Goal: Task Accomplishment & Management: Manage account settings

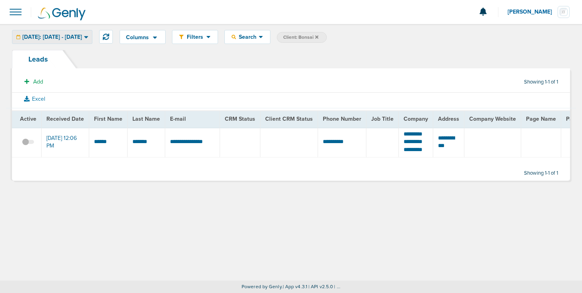
click at [82, 36] on span "[DATE]: [DATE] - [DATE]" at bounding box center [52, 37] width 60 height 6
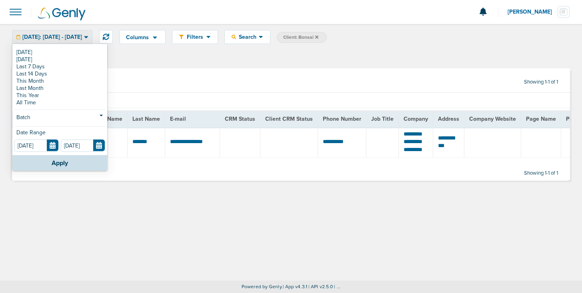
click at [82, 36] on span "[DATE]: [DATE] - [DATE]" at bounding box center [52, 37] width 60 height 6
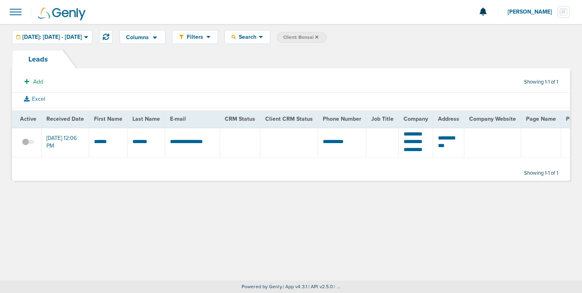
click at [14, 12] on span at bounding box center [16, 12] width 18 height 18
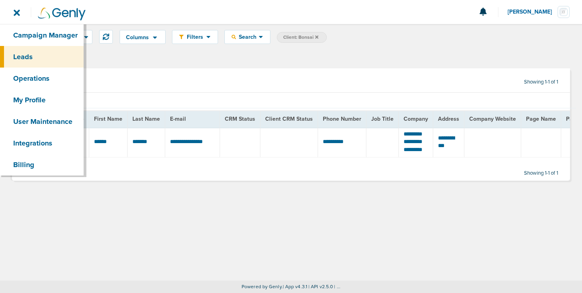
click at [32, 55] on link "Leads" at bounding box center [42, 57] width 84 height 22
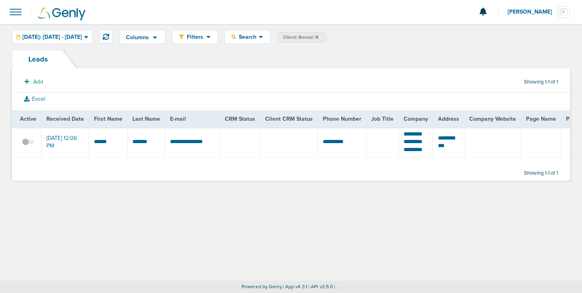
click at [13, 12] on span at bounding box center [16, 12] width 18 height 18
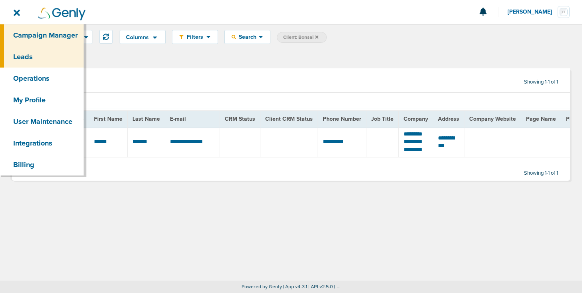
click at [26, 34] on link "Campaign Manager" at bounding box center [42, 35] width 84 height 22
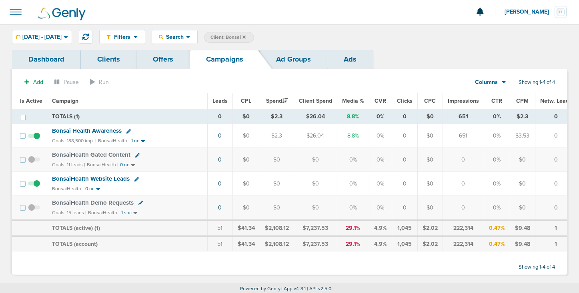
click at [246, 36] on icon at bounding box center [243, 36] width 3 height 3
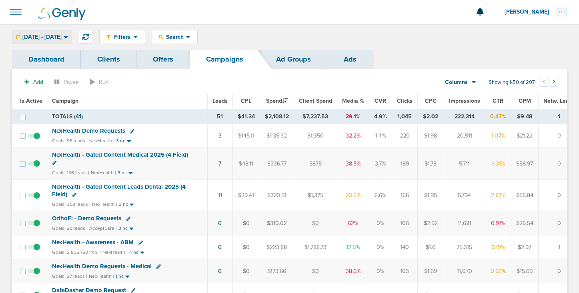
click at [62, 38] on span "09.30.2025 - 09.30.2025" at bounding box center [41, 37] width 39 height 6
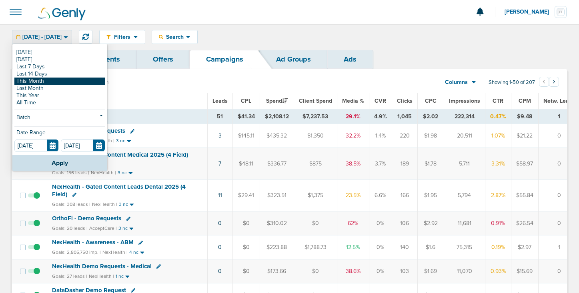
click at [60, 82] on link "This Month" at bounding box center [59, 81] width 91 height 7
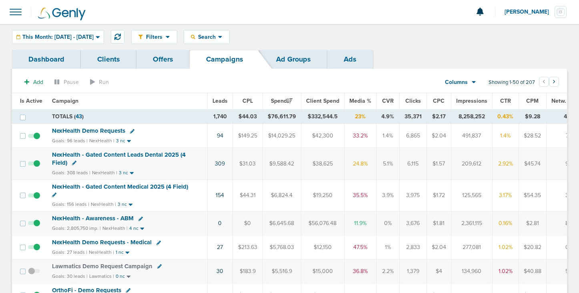
click at [131, 130] on icon at bounding box center [132, 131] width 4 height 4
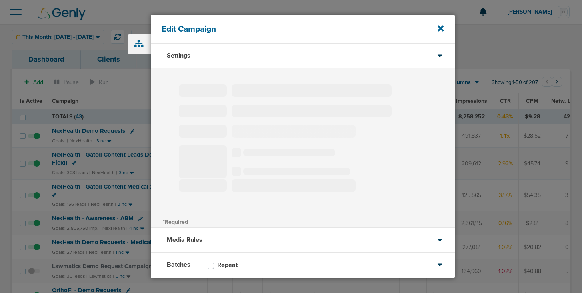
type input "NexHealth Demo Requests"
select select "Leads"
radio input "true"
select select "readWrite"
checkbox input "true"
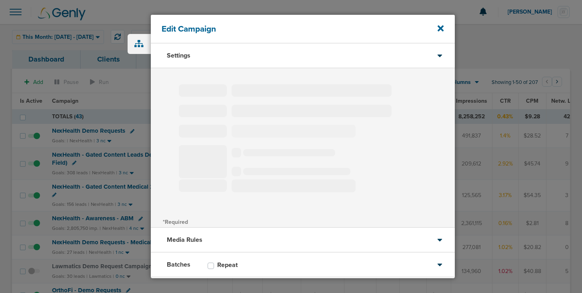
select select "1"
select select "2"
select select "3"
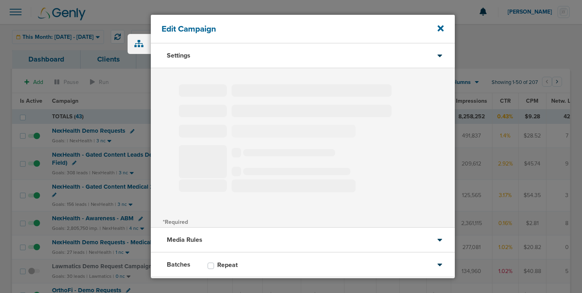
select select "4"
select select "6"
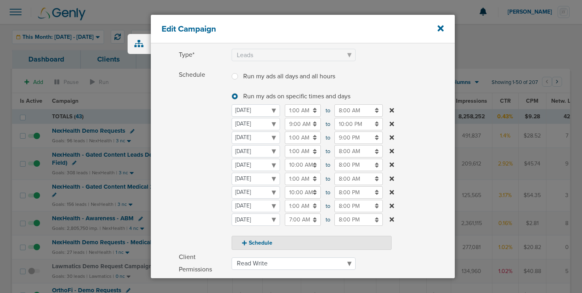
scroll to position [205, 0]
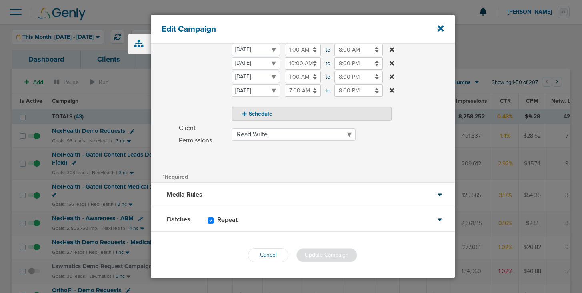
click at [437, 221] on icon at bounding box center [440, 220] width 6 height 8
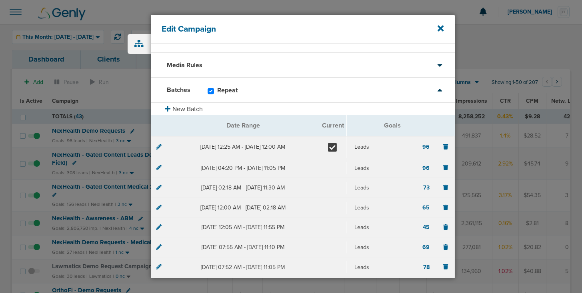
scroll to position [0, 0]
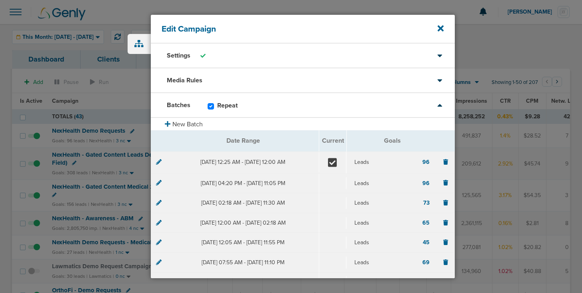
click at [158, 160] on icon at bounding box center [159, 162] width 6 height 6
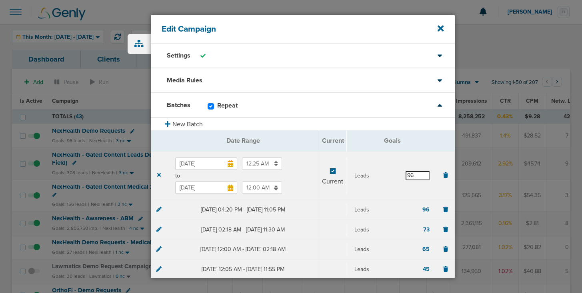
click at [415, 174] on input "96" at bounding box center [418, 175] width 24 height 9
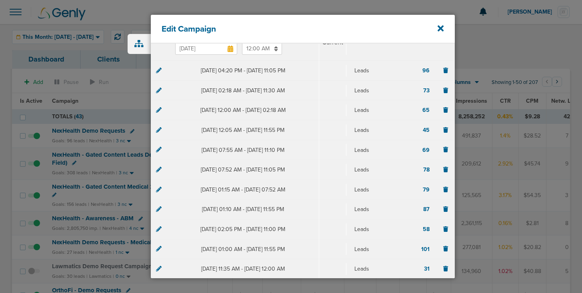
scroll to position [238, 0]
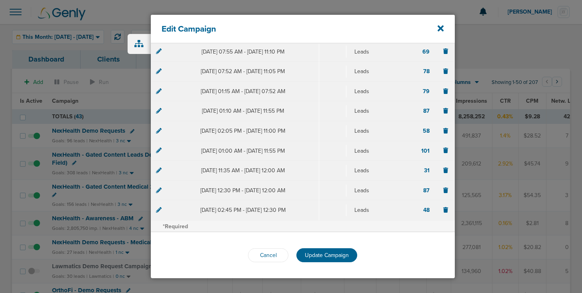
type input "95"
click at [321, 262] on div "Cancel Update Campaign" at bounding box center [303, 255] width 304 height 46
click at [324, 253] on span "Update Campaign" at bounding box center [327, 255] width 44 height 7
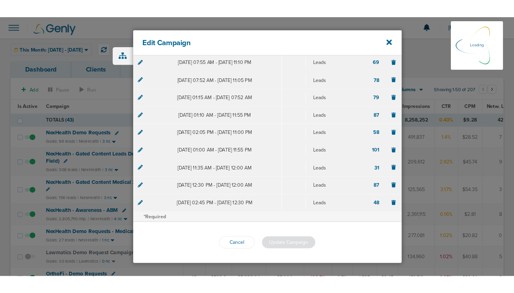
scroll to position [211, 0]
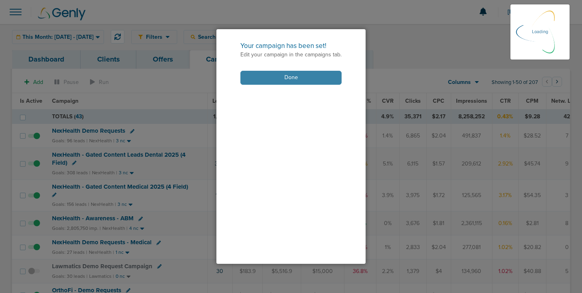
click at [286, 78] on button "Done" at bounding box center [290, 78] width 101 height 14
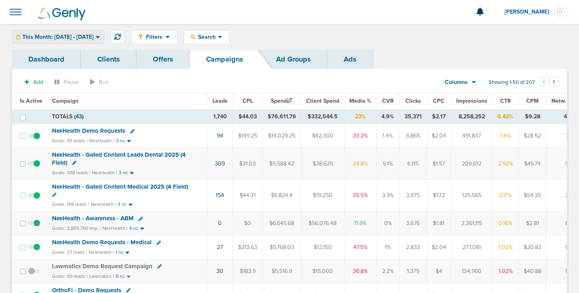
click at [71, 34] on span "This Month: 09.01.2025 - 09.30.2025" at bounding box center [57, 37] width 71 height 6
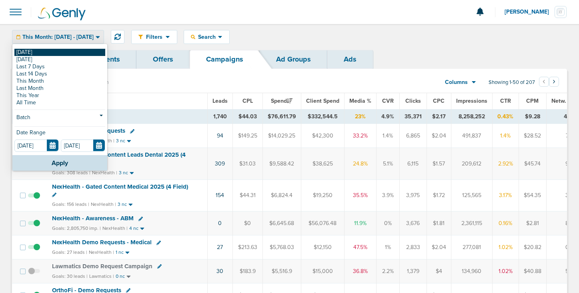
click at [64, 49] on link "[DATE]" at bounding box center [59, 52] width 91 height 7
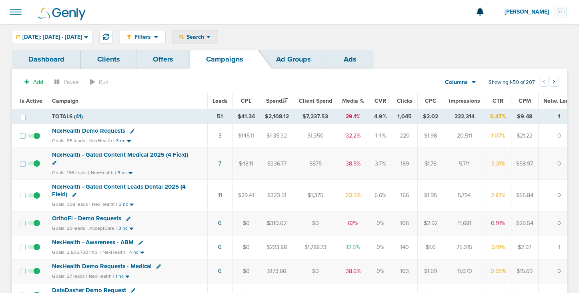
click at [206, 35] on span "Search" at bounding box center [195, 37] width 23 height 7
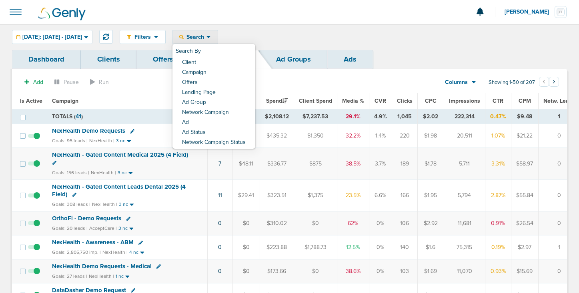
click at [328, 31] on div "Filters Active Only Settings Status Active Inactive Objectives MQL SQL Traffic …" at bounding box center [343, 37] width 447 height 14
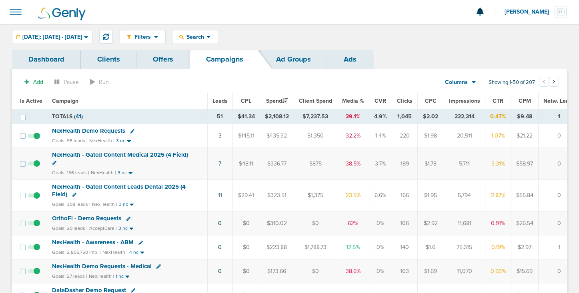
click at [103, 132] on span "NexHealth Demo Requests" at bounding box center [88, 130] width 73 height 7
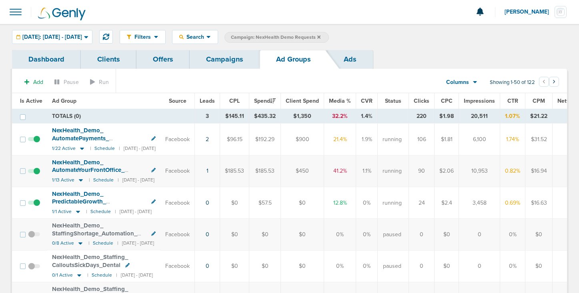
click at [35, 207] on span at bounding box center [34, 207] width 12 height 0
click at [34, 205] on input "checkbox" at bounding box center [34, 205] width 0 height 0
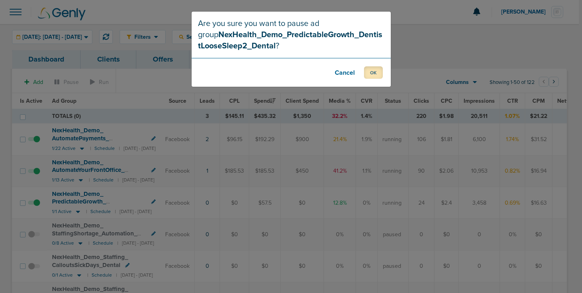
click at [366, 72] on button "OK" at bounding box center [373, 72] width 19 height 12
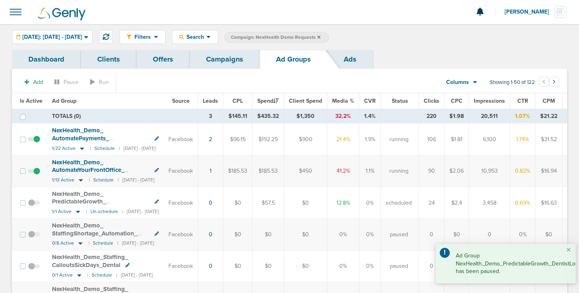
click at [218, 66] on link "Campaigns" at bounding box center [225, 59] width 70 height 19
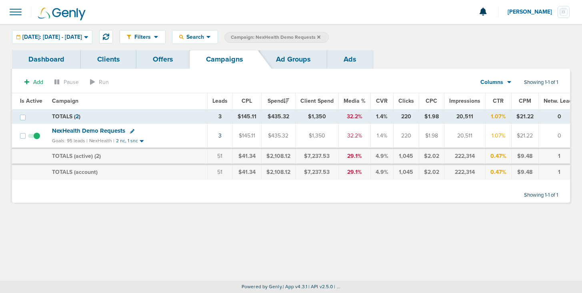
click at [320, 37] on icon at bounding box center [318, 37] width 3 height 5
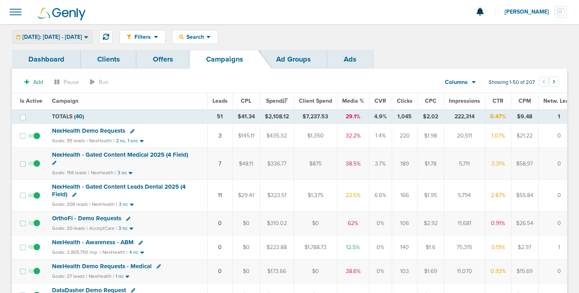
click at [73, 34] on span "[DATE]: [DATE] - [DATE]" at bounding box center [52, 37] width 60 height 6
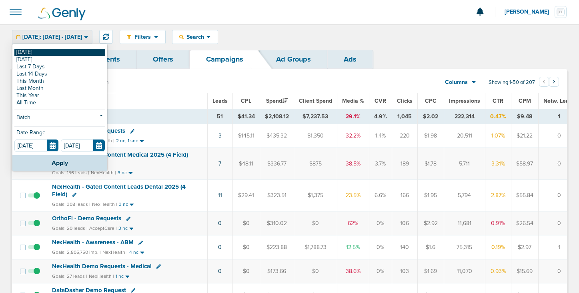
click at [69, 53] on link "[DATE]" at bounding box center [59, 52] width 91 height 7
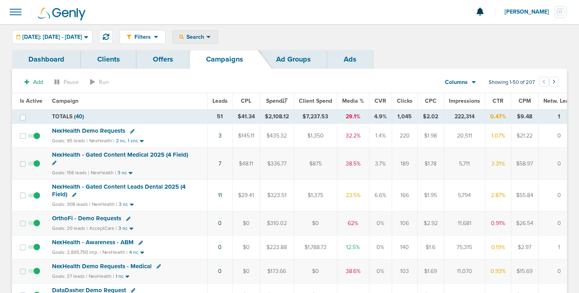
click at [206, 36] on span "Search" at bounding box center [195, 37] width 23 height 7
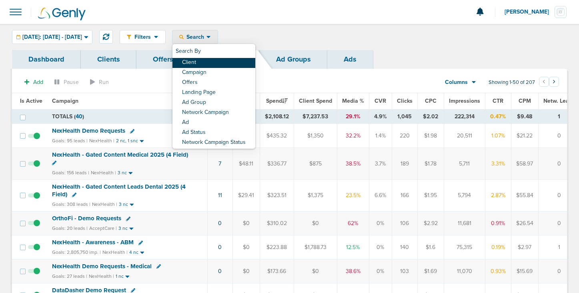
click at [211, 60] on link "Client" at bounding box center [213, 63] width 83 height 10
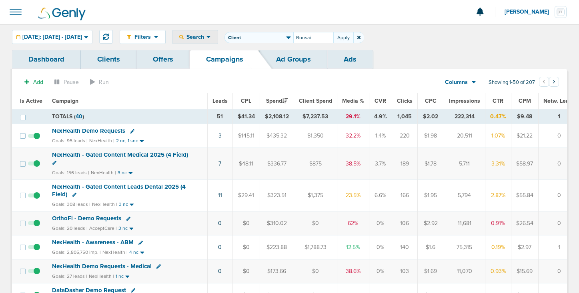
type input "Bonsai"
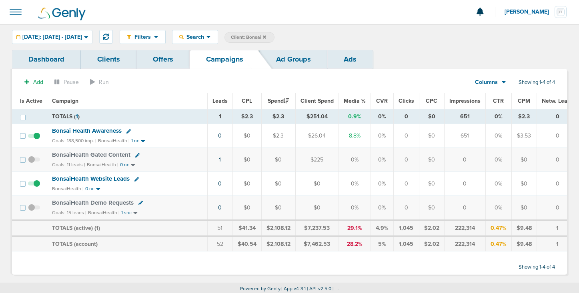
click at [219, 162] on link "1" at bounding box center [220, 159] width 2 height 7
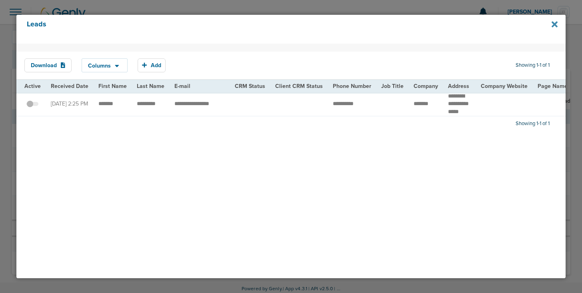
click at [554, 26] on icon at bounding box center [554, 24] width 6 height 9
click at [552, 26] on icon at bounding box center [554, 25] width 6 height 6
click at [554, 24] on icon at bounding box center [554, 25] width 6 height 6
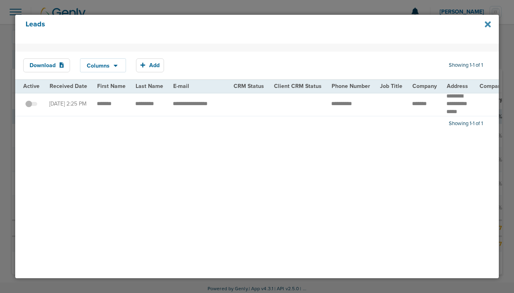
click at [490, 25] on icon at bounding box center [488, 24] width 6 height 9
click at [486, 25] on icon at bounding box center [488, 25] width 6 height 6
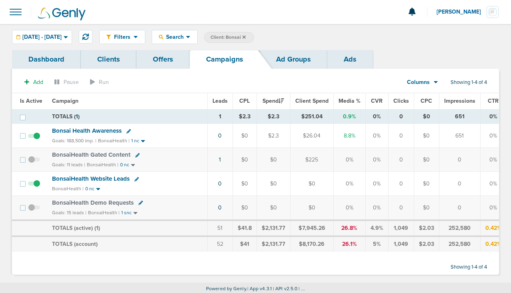
click at [246, 37] on icon at bounding box center [243, 37] width 3 height 5
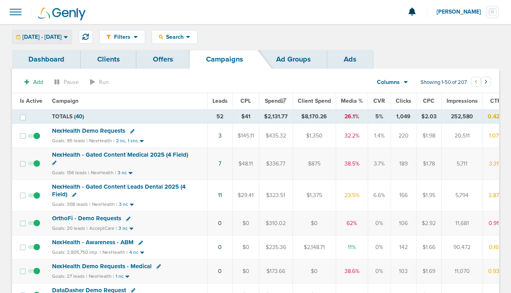
click at [52, 36] on span "09.30.2025 - 09.30.2025" at bounding box center [41, 37] width 39 height 6
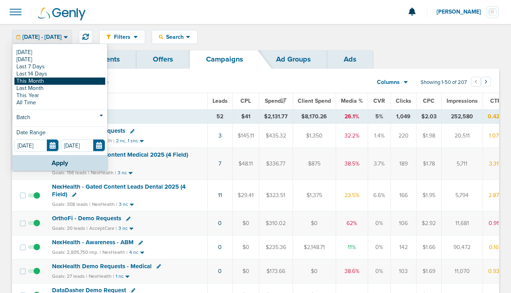
click at [51, 78] on link "This Month" at bounding box center [59, 81] width 91 height 7
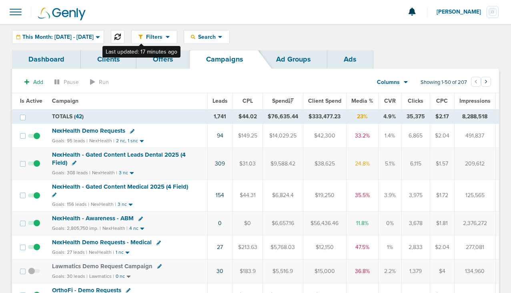
click at [121, 36] on icon at bounding box center [117, 37] width 6 height 6
click at [36, 251] on span at bounding box center [34, 251] width 12 height 0
click at [34, 249] on input "checkbox" at bounding box center [34, 249] width 0 height 0
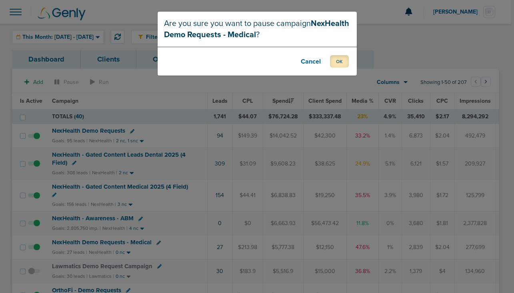
click at [338, 62] on button "OK" at bounding box center [339, 61] width 19 height 12
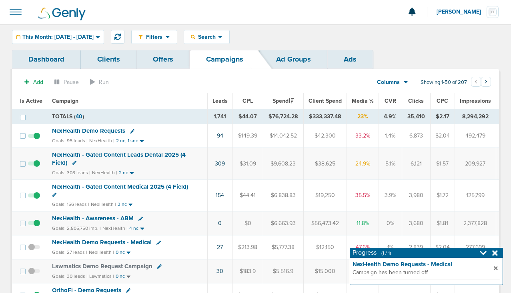
click at [30, 251] on span at bounding box center [34, 251] width 12 height 0
click at [34, 249] on input "checkbox" at bounding box center [34, 249] width 0 height 0
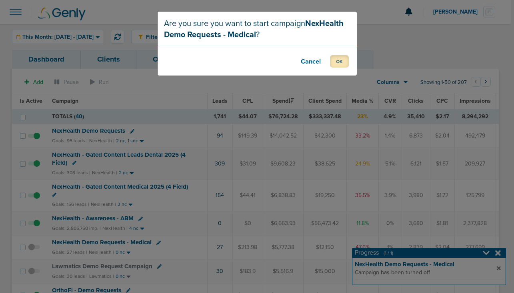
click at [341, 63] on button "OK" at bounding box center [339, 61] width 19 height 12
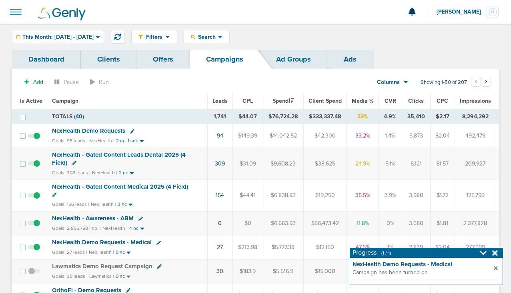
click at [108, 132] on span "NexHealth Demo Requests" at bounding box center [88, 130] width 73 height 7
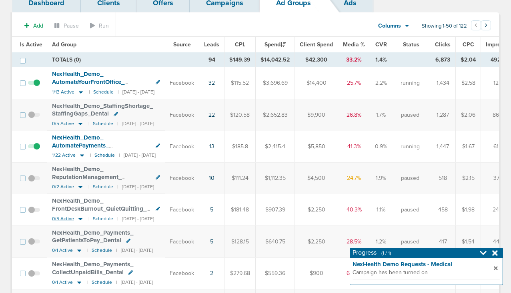
click at [79, 218] on icon at bounding box center [80, 219] width 4 height 2
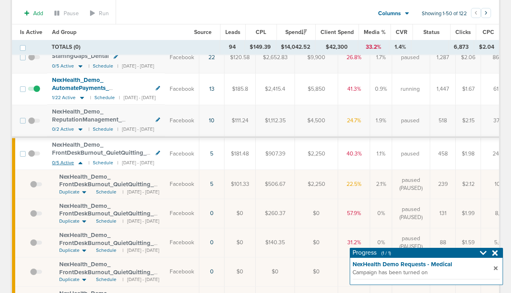
scroll to position [118, 0]
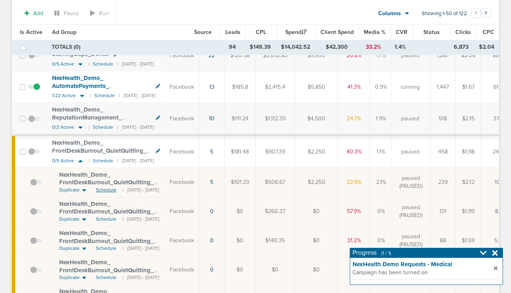
click at [99, 189] on span "Schedule" at bounding box center [106, 190] width 20 height 7
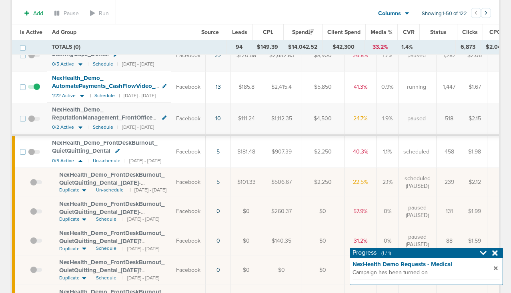
click at [31, 156] on span at bounding box center [34, 156] width 12 height 0
click at [34, 154] on input "checkbox" at bounding box center [34, 154] width 0 height 0
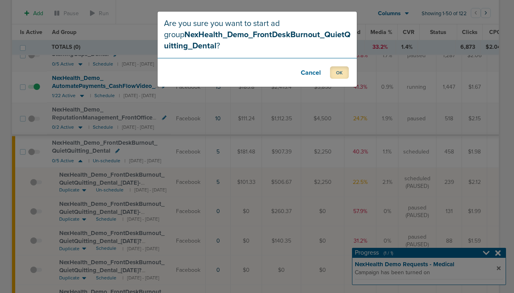
click at [337, 74] on button "OK" at bounding box center [339, 72] width 19 height 12
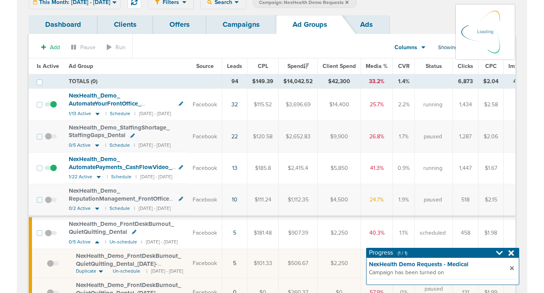
scroll to position [0, 0]
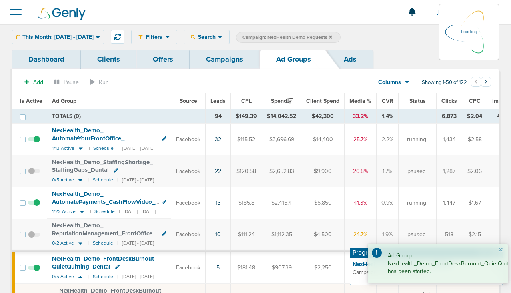
click at [223, 67] on link "Campaigns" at bounding box center [225, 59] width 70 height 19
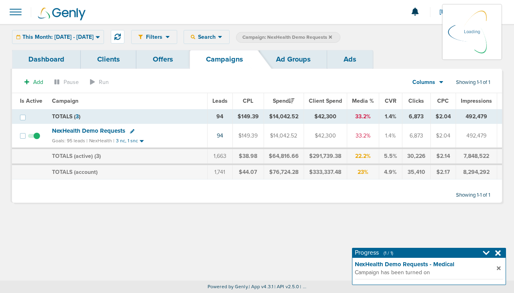
click at [332, 38] on icon at bounding box center [330, 37] width 3 height 5
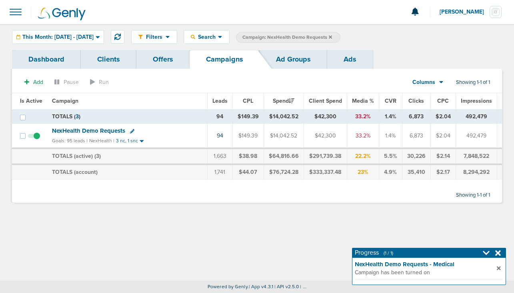
click at [332, 37] on icon at bounding box center [330, 37] width 3 height 5
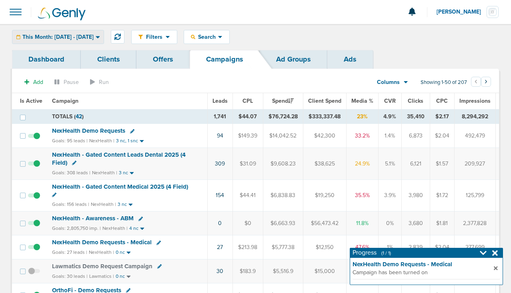
click at [76, 38] on span "This Month: 09.01.2025 - 09.30.2025" at bounding box center [57, 37] width 71 height 6
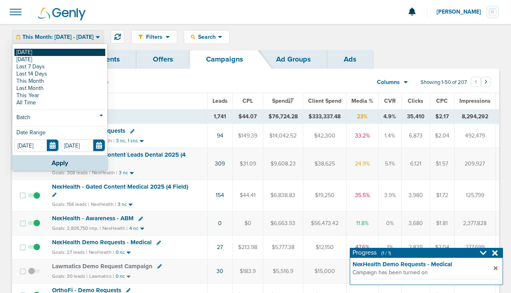
click at [71, 51] on link "[DATE]" at bounding box center [59, 52] width 91 height 7
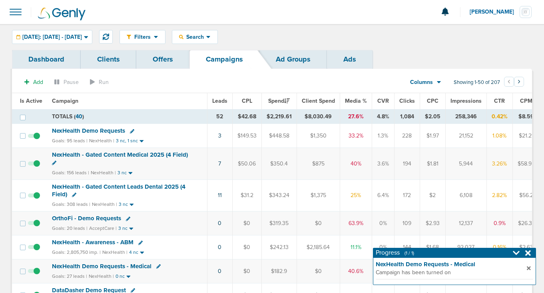
click at [91, 218] on span "OrthoFi - Demo Requests" at bounding box center [86, 218] width 69 height 7
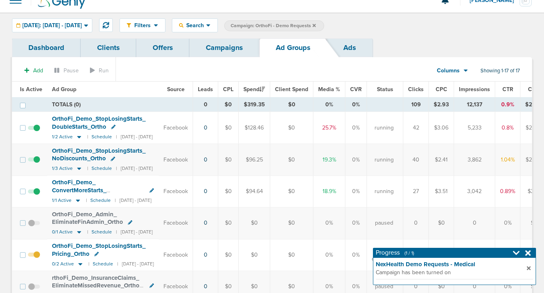
scroll to position [12, 0]
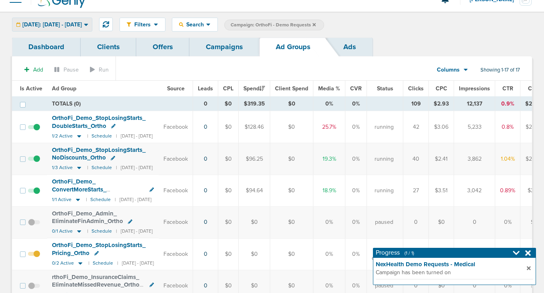
click at [79, 22] on span "[DATE]: [DATE] - [DATE]" at bounding box center [52, 25] width 60 height 6
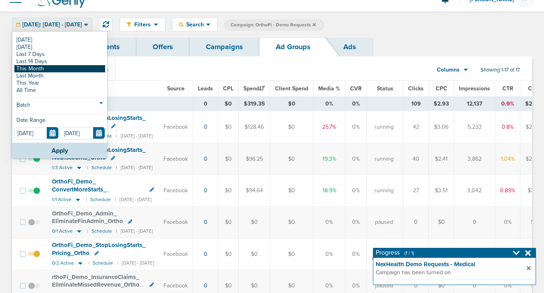
click at [62, 67] on link "This Month" at bounding box center [59, 68] width 91 height 7
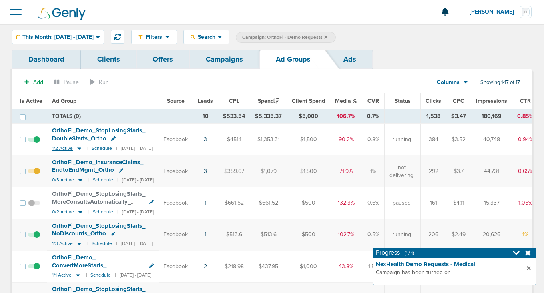
click at [77, 148] on icon at bounding box center [79, 149] width 4 height 2
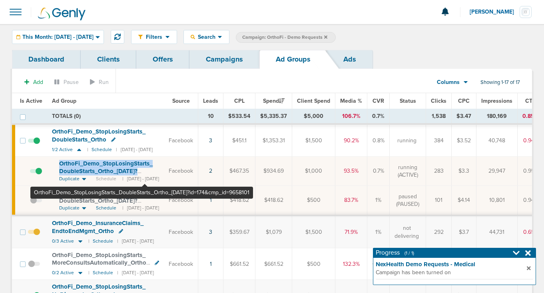
drag, startPoint x: 51, startPoint y: 159, endPoint x: 144, endPoint y: 171, distance: 93.9
click at [145, 171] on td "OrthoFi_ Demo_ StopLosingStarts_ DoubleStarts_ Ortho_ 08.28.25?id=174&cmp_ id=9…" at bounding box center [105, 171] width 117 height 29
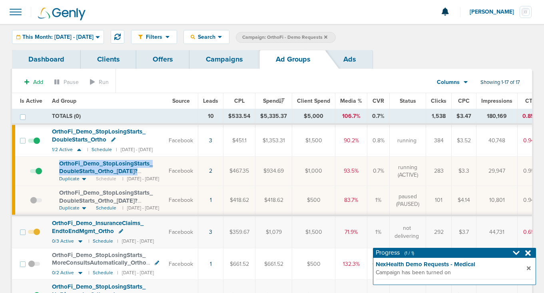
copy span "OrthoFi_ Demo_ StopLosingStarts_ DoubleStarts_ Ortho_ 08.28.25?"
click at [78, 152] on icon at bounding box center [79, 149] width 8 height 7
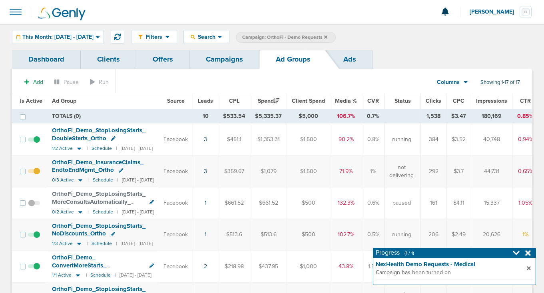
click at [79, 180] on icon at bounding box center [80, 181] width 4 height 2
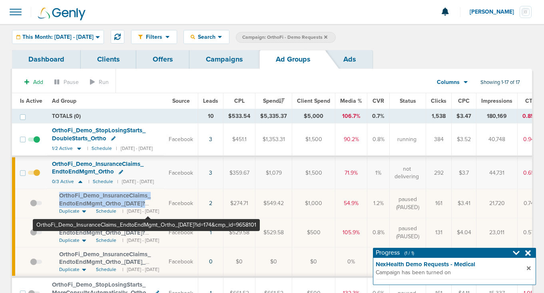
drag, startPoint x: 55, startPoint y: 193, endPoint x: 148, endPoint y: 204, distance: 93.5
click at [148, 204] on td "OrthoFi_ Demo_ InsuranceClaims_ EndtoEndMgmt_ Ortho_ 09.17.25?id=174&cmp_ id=96…" at bounding box center [105, 203] width 117 height 29
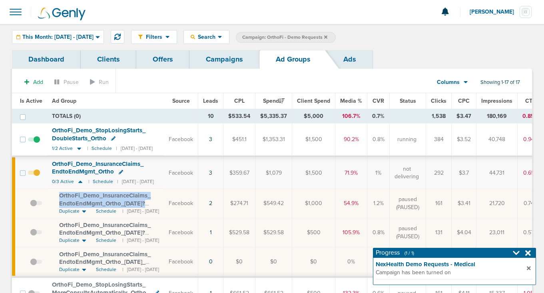
copy span "OrthoFi_ Demo_ InsuranceClaims_ EndtoEndMgmt_ Ortho_ 09.17.25?"
click at [79, 182] on icon at bounding box center [80, 182] width 4 height 2
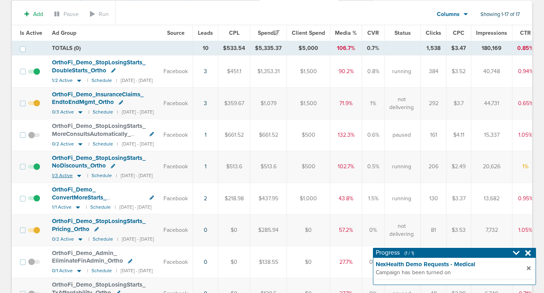
scroll to position [68, 0]
click at [78, 209] on icon at bounding box center [78, 207] width 8 height 7
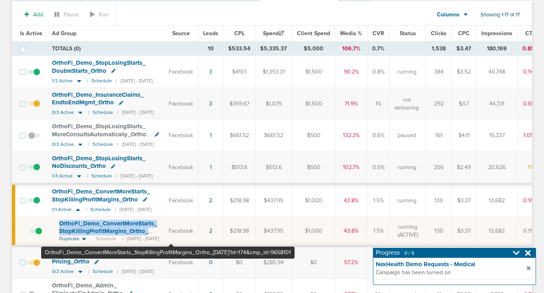
drag, startPoint x: 56, startPoint y: 220, endPoint x: 171, endPoint y: 232, distance: 115.8
click at [164, 232] on td "OrthoFi_ Demo_ ConvertMoreStarts_ StopKillingProfitMargins_ Ortho_ 09.26.25?id=…" at bounding box center [105, 232] width 117 height 30
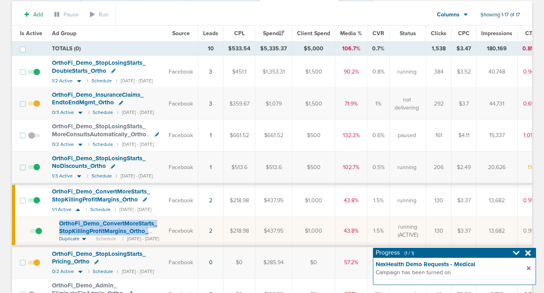
copy span "OrthoFi_ Demo_ ConvertMoreStarts_ StopKillingProfitMargins_ Ortho_ 09.26.25"
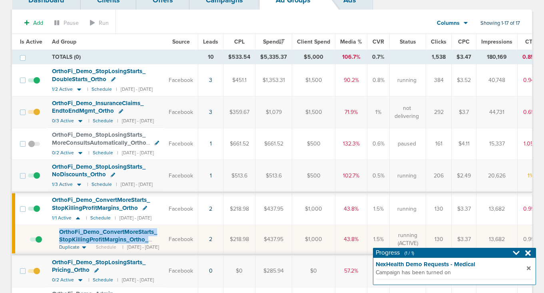
scroll to position [58, 0]
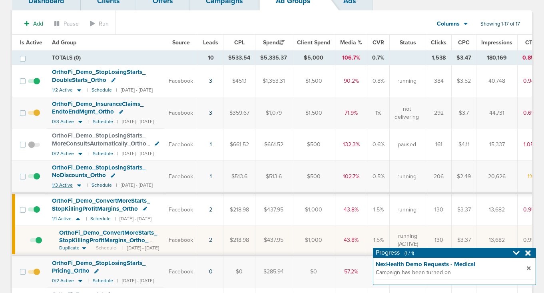
click at [77, 185] on icon at bounding box center [79, 185] width 4 height 2
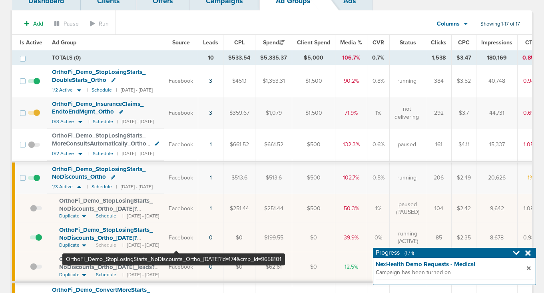
drag, startPoint x: 54, startPoint y: 228, endPoint x: 176, endPoint y: 237, distance: 121.9
click at [164, 237] on td "OrthoFi_ Demo_ StopLosingStarts_ NoDiscounts_ Ortho_ 09.29.25?id=174&cmp_ id=96…" at bounding box center [105, 237] width 117 height 29
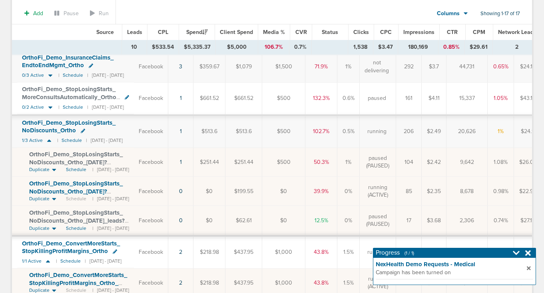
scroll to position [0, 0]
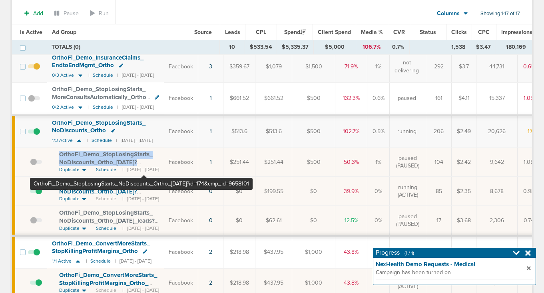
drag, startPoint x: 57, startPoint y: 151, endPoint x: 144, endPoint y: 162, distance: 87.4
click at [144, 162] on td "OrthoFi_ Demo_ StopLosingStarts_ NoDiscounts_ Ortho_ 09.25.25?id=174&cmp_ id=96…" at bounding box center [105, 162] width 117 height 29
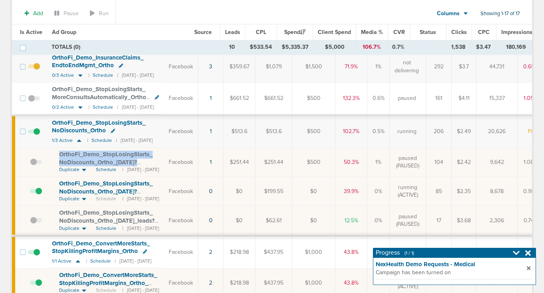
copy span "OrthoFi_ Demo_ StopLosingStarts_ NoDiscounts_ Ortho_ 09.25.25?"
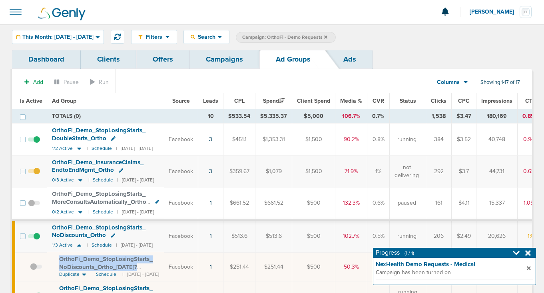
click at [218, 65] on link "Campaigns" at bounding box center [225, 59] width 70 height 19
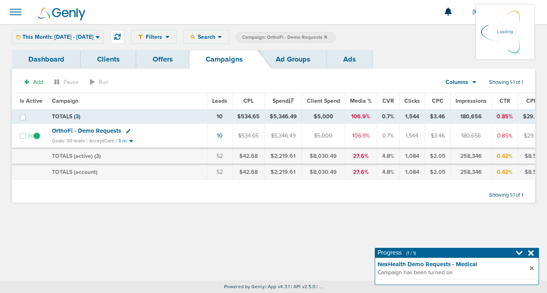
click at [328, 36] on icon at bounding box center [325, 36] width 3 height 3
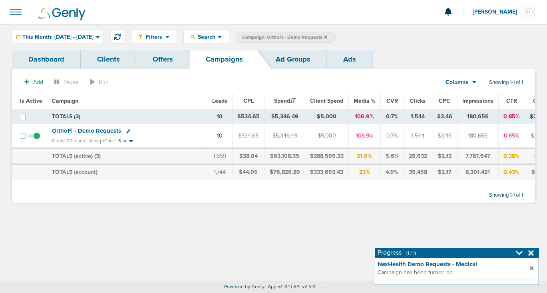
click at [328, 36] on icon at bounding box center [325, 37] width 3 height 5
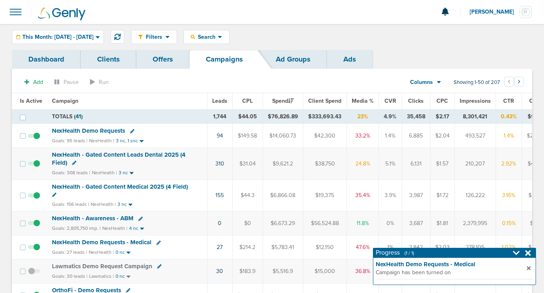
click at [513, 253] on icon at bounding box center [528, 253] width 6 height 6
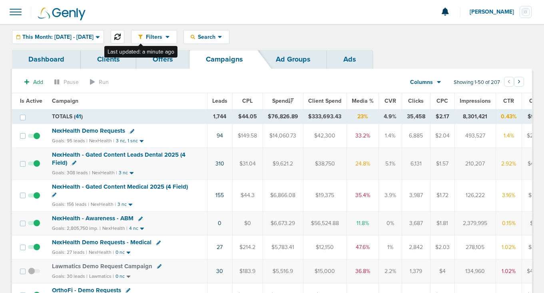
click at [121, 38] on icon at bounding box center [117, 37] width 6 height 6
click at [85, 155] on span "NexHealth - Gated Content Leads Dental 2025 (4 Field)" at bounding box center [119, 158] width 134 height 15
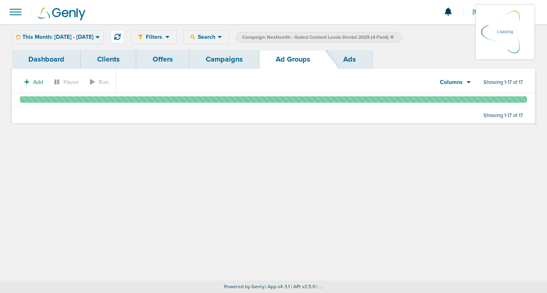
click at [218, 57] on link "Campaigns" at bounding box center [225, 59] width 70 height 19
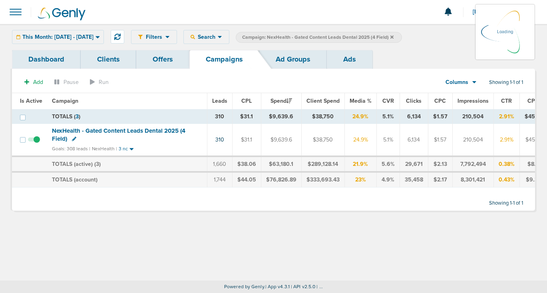
click at [73, 139] on icon at bounding box center [74, 139] width 4 height 4
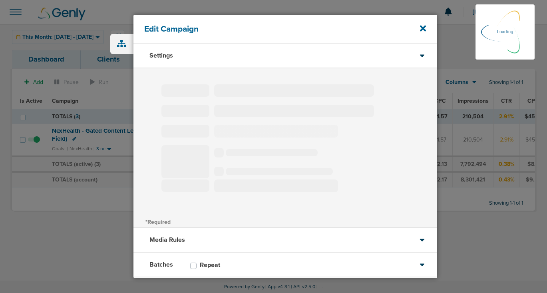
type input "NexHealth - Gated Content Leads Dental 2025 (4 Field)"
select select "Leads"
radio input "true"
select select "readWrite"
type input "25"
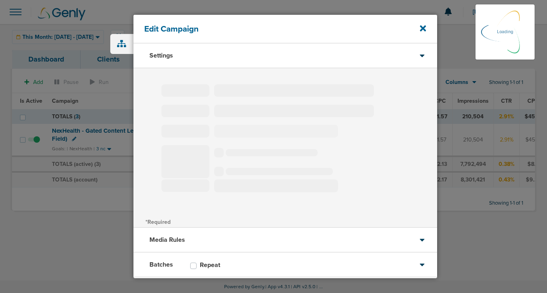
checkbox input "true"
select select "1"
select select "2"
select select "3"
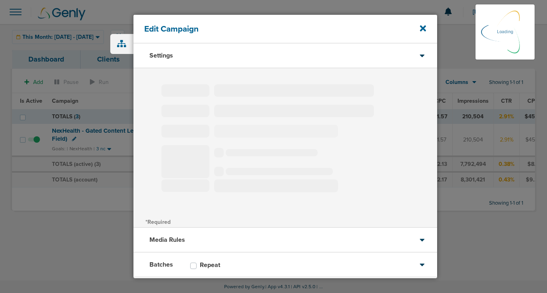
select select "4"
select select "6"
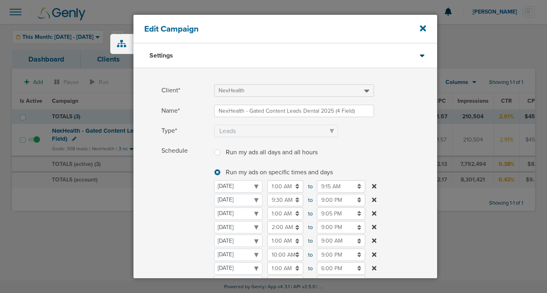
scroll to position [192, 0]
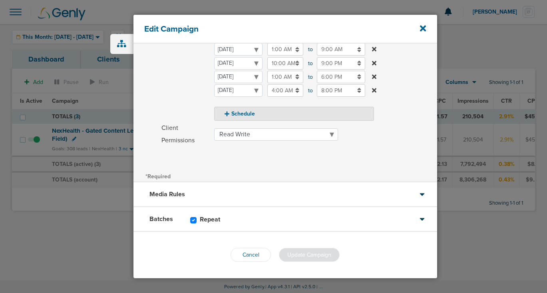
click at [211, 194] on div "Media Rules" at bounding box center [286, 194] width 304 height 25
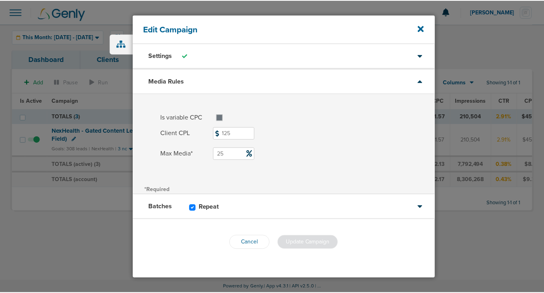
scroll to position [0, 0]
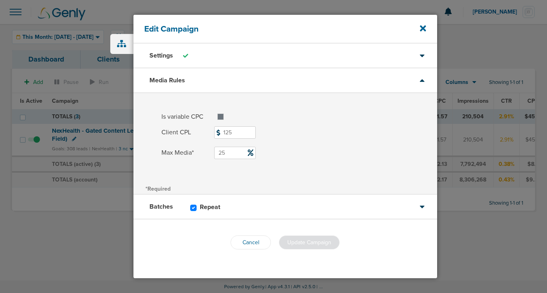
click at [235, 203] on div "Batches Repeat" at bounding box center [286, 207] width 304 height 25
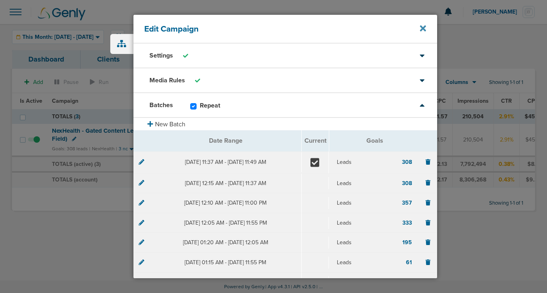
click at [423, 27] on icon at bounding box center [423, 28] width 6 height 6
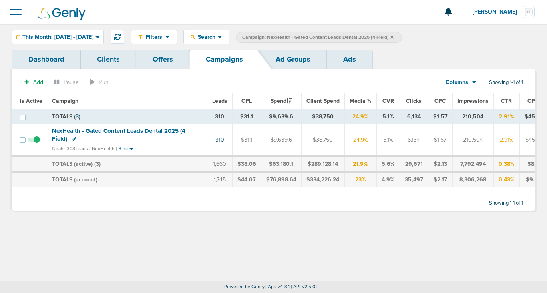
click at [394, 36] on icon at bounding box center [392, 36] width 3 height 3
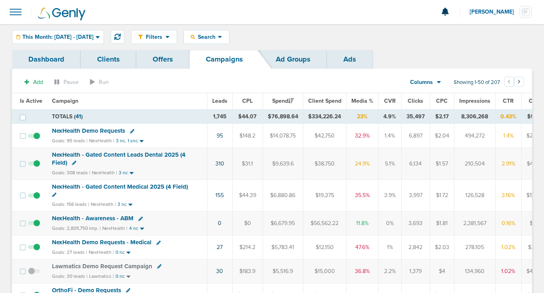
click at [130, 132] on icon at bounding box center [132, 131] width 4 height 4
select select
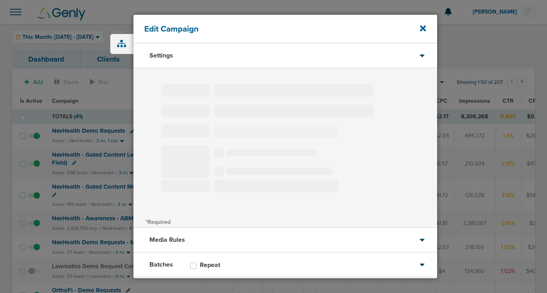
type input "NexHealth Demo Requests"
select select "Leads"
radio input "true"
select select "readWrite"
checkbox input "true"
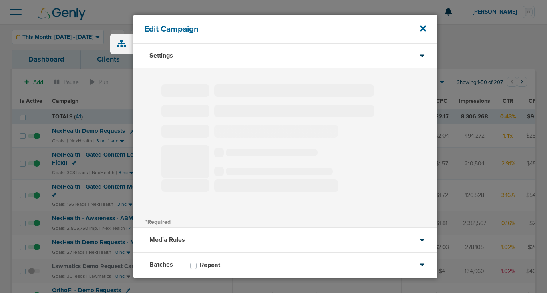
select select "1"
select select "2"
select select "3"
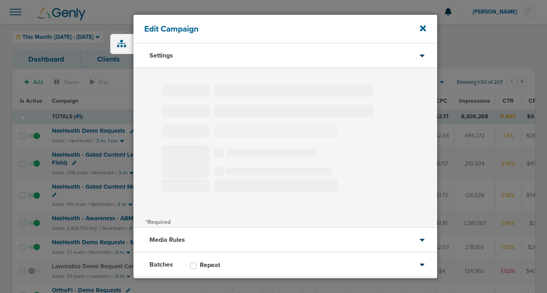
select select "4"
select select "6"
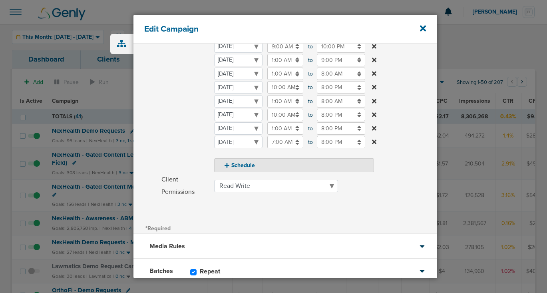
scroll to position [205, 0]
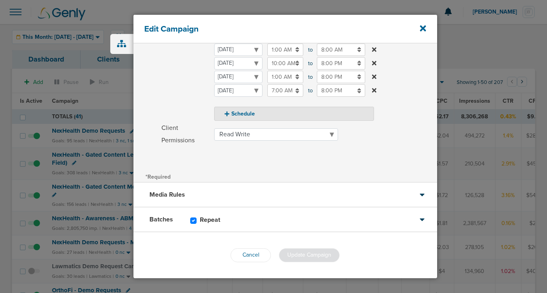
click at [262, 218] on div "Batches Repeat" at bounding box center [286, 220] width 304 height 25
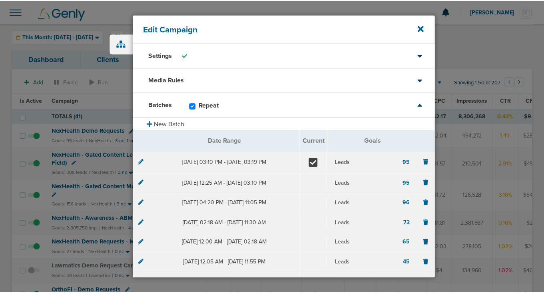
scroll to position [231, 0]
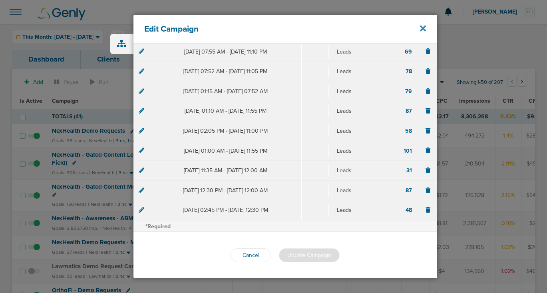
click at [425, 26] on icon at bounding box center [423, 28] width 6 height 6
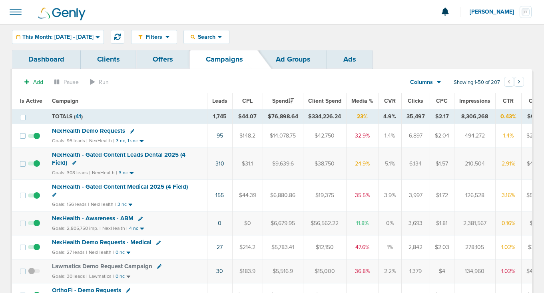
click at [88, 244] on span "NexHealth Demo Requests - Medical" at bounding box center [102, 242] width 100 height 7
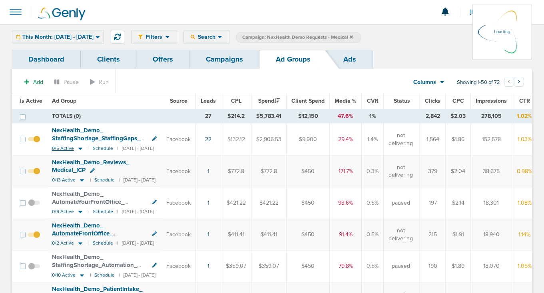
click at [79, 148] on icon at bounding box center [80, 149] width 4 height 2
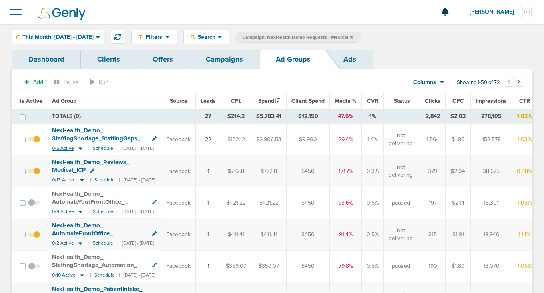
click at [78, 147] on icon at bounding box center [80, 148] width 8 height 7
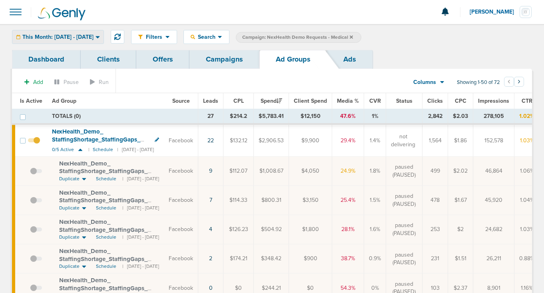
click at [61, 39] on span "This Month: 09.01.2025 - 09.30.2025" at bounding box center [57, 37] width 71 height 6
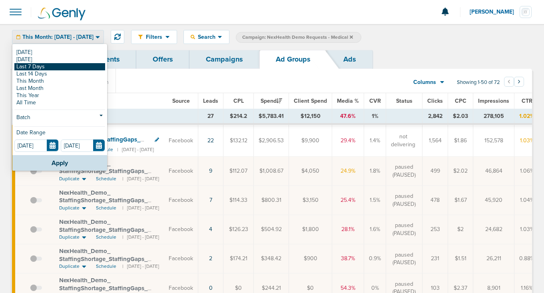
click at [52, 66] on link "Last 7 Days" at bounding box center [59, 66] width 91 height 7
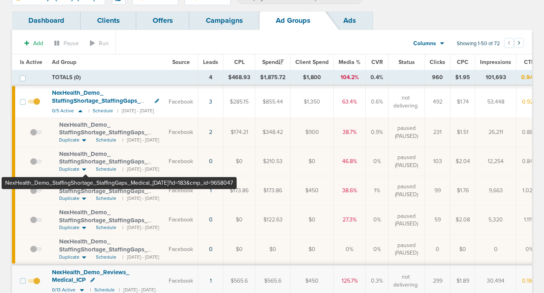
scroll to position [42, 0]
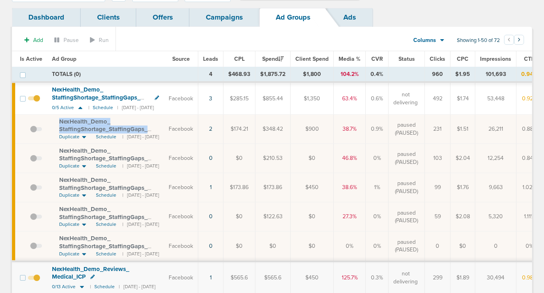
drag, startPoint x: 58, startPoint y: 118, endPoint x: 148, endPoint y: 130, distance: 90.7
click at [148, 130] on td "NexHealth_ Demo_ StaffingShortage_ StaffingGaps_ Medical_ 09.25.25?id=183&cmp_ …" at bounding box center [105, 129] width 117 height 29
copy span "NexHealth_ Demo_ StaffingShortage_ StaffingGaps_ Medical_ 09.25.25?"
click at [220, 14] on link "Campaigns" at bounding box center [225, 17] width 70 height 19
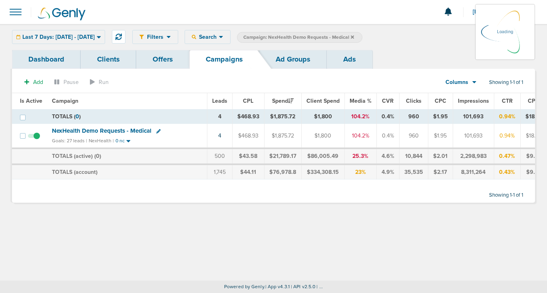
click at [363, 37] on label "Campaign: NexHealth Demo Requests - Medical" at bounding box center [300, 37] width 126 height 11
click at [354, 35] on icon at bounding box center [352, 37] width 3 height 5
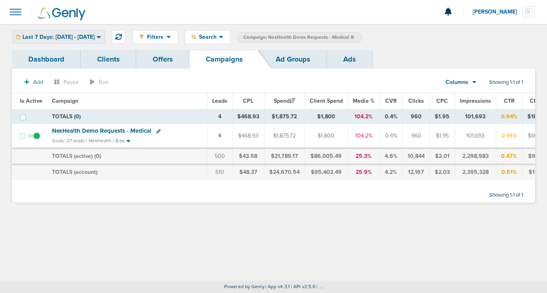
click at [61, 42] on div "Last 7 Days: [DATE] - [DATE]" at bounding box center [58, 36] width 92 height 13
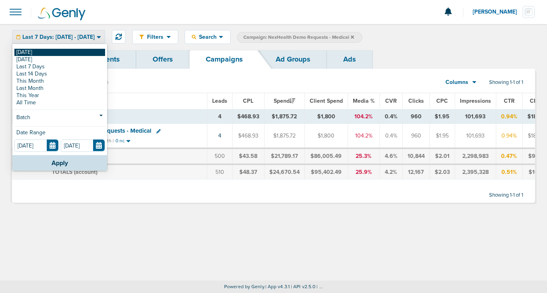
click at [62, 53] on link "[DATE]" at bounding box center [59, 52] width 91 height 7
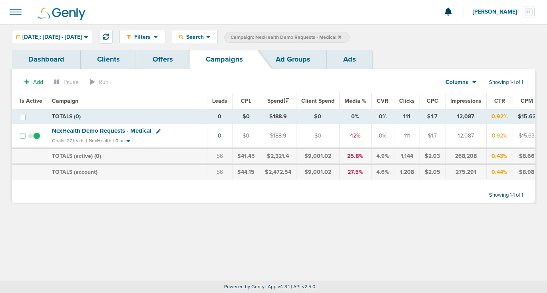
click at [342, 37] on icon at bounding box center [339, 36] width 3 height 3
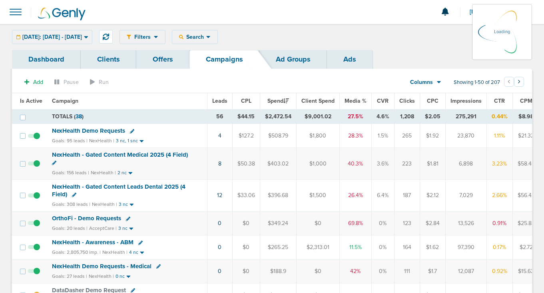
click at [216, 38] on div "Filters Active Only Settings Status Active Inactive Objectives MQL SQL Traffic …" at bounding box center [326, 37] width 413 height 14
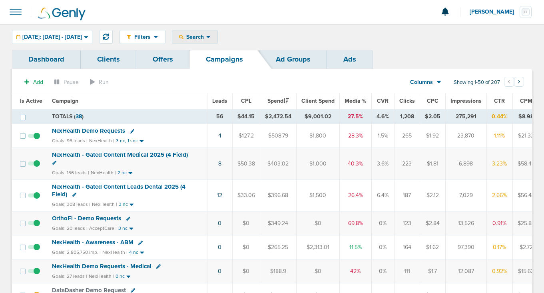
click at [206, 34] on span "Search" at bounding box center [195, 37] width 23 height 7
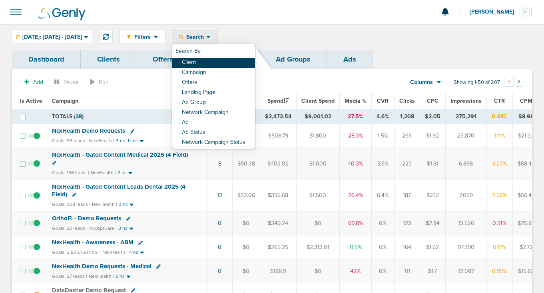
click at [216, 63] on link "Client" at bounding box center [213, 63] width 83 height 10
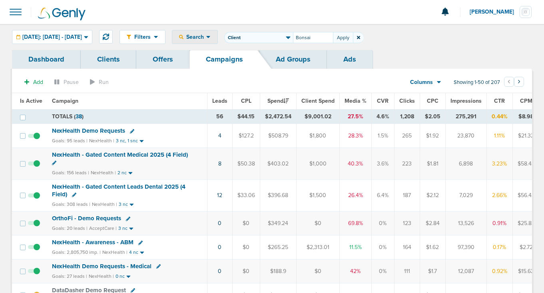
type input "Bonsai"
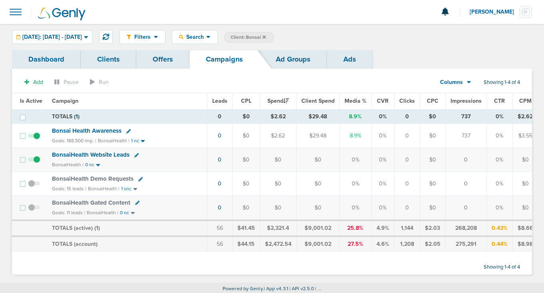
click at [99, 202] on span "BonsaiHealth Gated Content" at bounding box center [91, 202] width 78 height 7
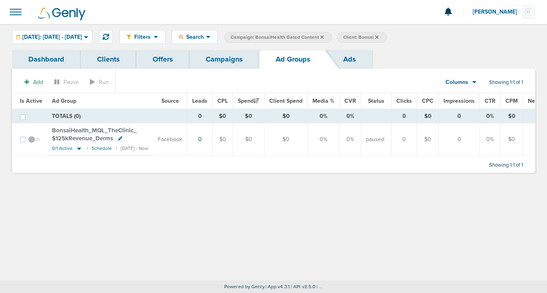
click at [94, 134] on span "BonsaiHealth_ MQL_ TheClinic_ $125kRevenue_ Derms" at bounding box center [94, 134] width 85 height 15
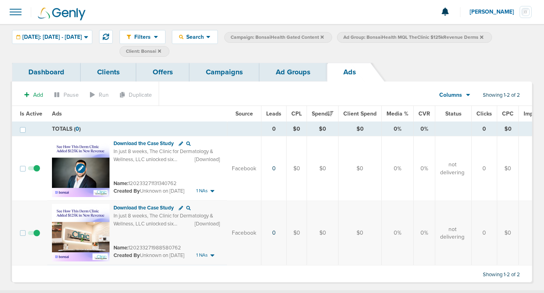
click at [76, 164] on img at bounding box center [81, 169] width 58 height 58
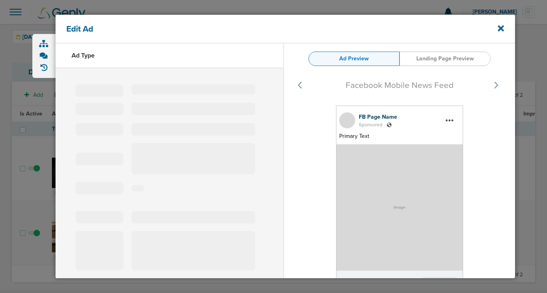
type input "120233271131340762"
type input "Download the Case Study"
type textarea "In just 8 weeks, The Clinic for Dermatology & Wellness, LLC unlocked six figure…"
select select "download"
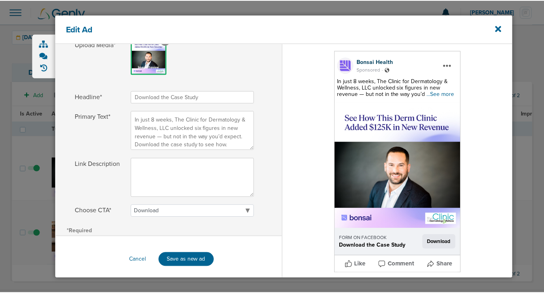
scroll to position [169, 0]
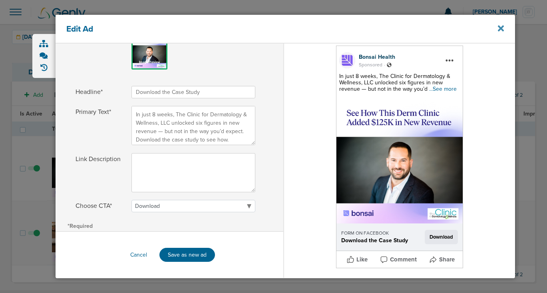
click at [499, 28] on icon at bounding box center [501, 28] width 6 height 9
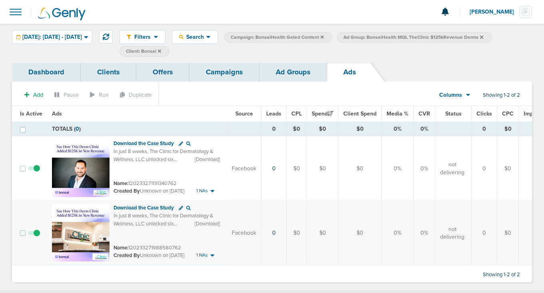
click at [226, 73] on link "Campaigns" at bounding box center [225, 72] width 70 height 19
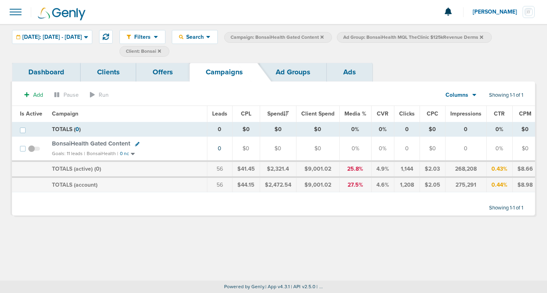
click at [161, 50] on icon at bounding box center [159, 51] width 3 height 5
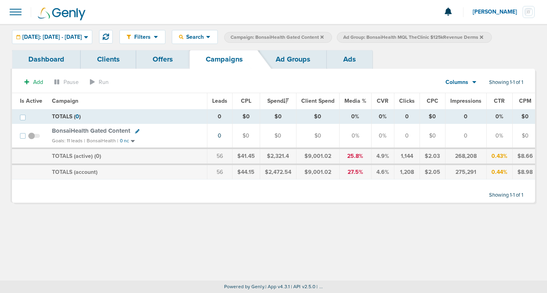
click at [324, 36] on icon at bounding box center [322, 36] width 3 height 3
click at [371, 37] on icon at bounding box center [369, 36] width 3 height 3
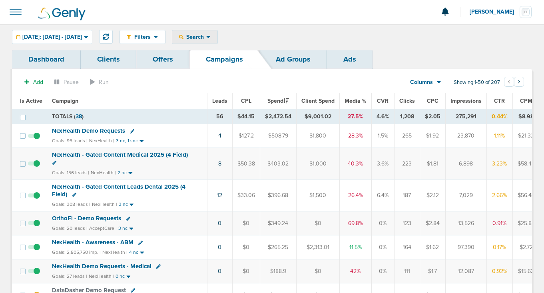
click at [218, 42] on div "Search" at bounding box center [194, 36] width 45 height 13
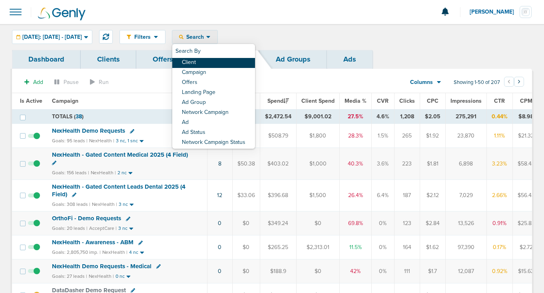
click at [223, 62] on link "Client" at bounding box center [213, 63] width 83 height 10
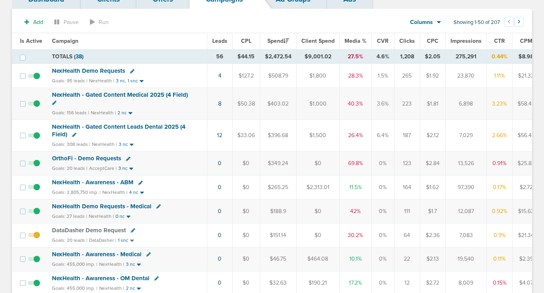
scroll to position [64, 0]
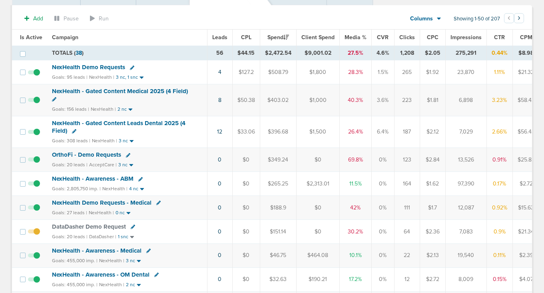
click at [72, 180] on span "NexHealth - Awareness - ABM" at bounding box center [93, 178] width 82 height 7
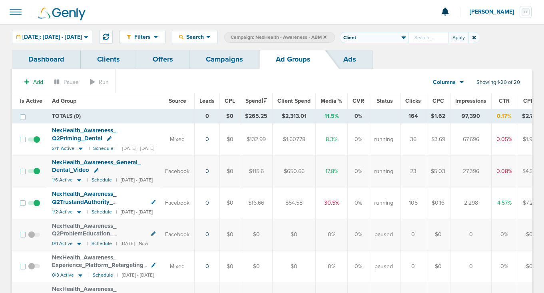
click at [346, 62] on link "Ads" at bounding box center [350, 59] width 46 height 19
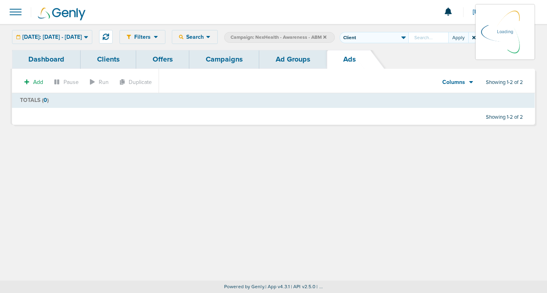
click at [425, 54] on div "Dashboard Clients Offers Campaigns Ad Groups Ads" at bounding box center [273, 59] width 523 height 19
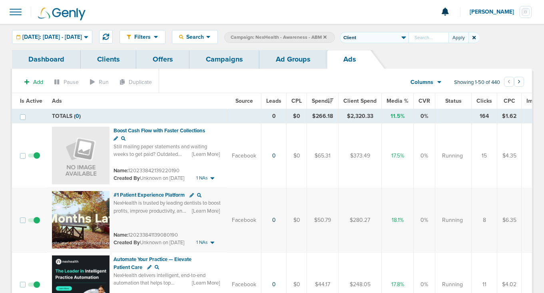
click at [476, 37] on icon at bounding box center [474, 37] width 3 height 5
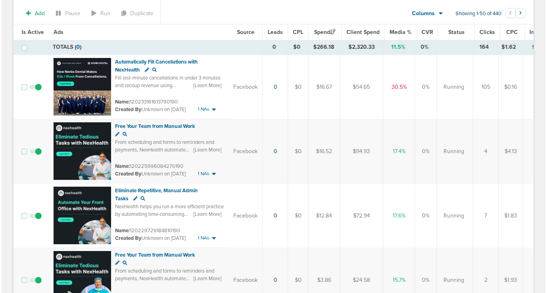
scroll to position [323, 0]
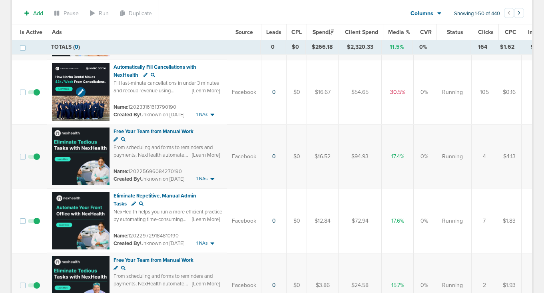
click at [92, 92] on img at bounding box center [81, 92] width 58 height 58
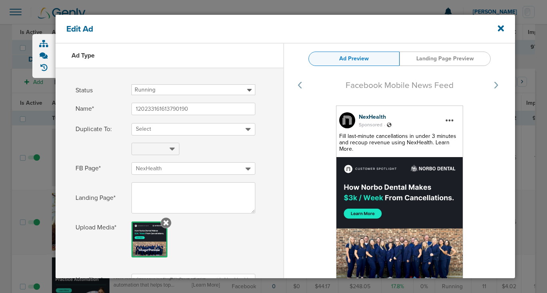
select select "learn_more"
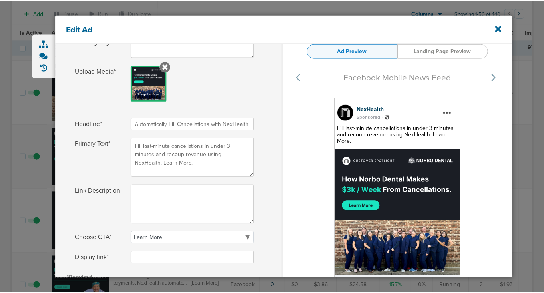
scroll to position [208, 0]
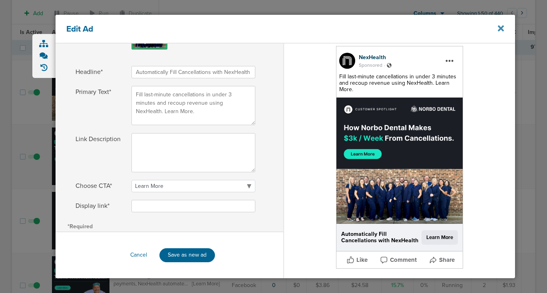
click at [502, 27] on icon at bounding box center [501, 28] width 6 height 6
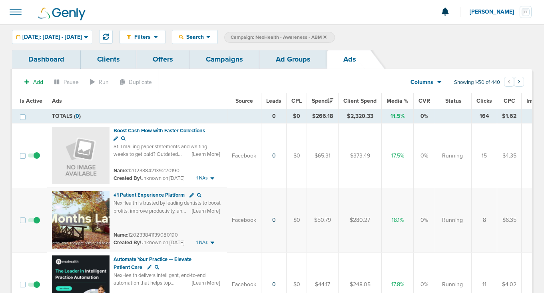
click at [273, 62] on link "Ad Groups" at bounding box center [294, 59] width 68 height 19
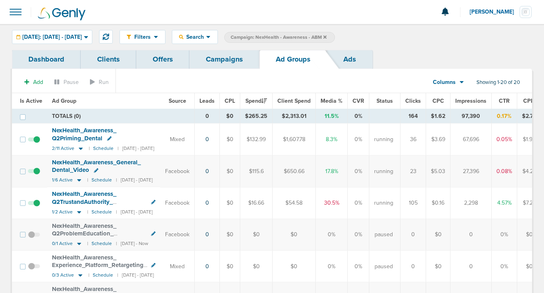
click at [228, 63] on link "Campaigns" at bounding box center [225, 59] width 70 height 19
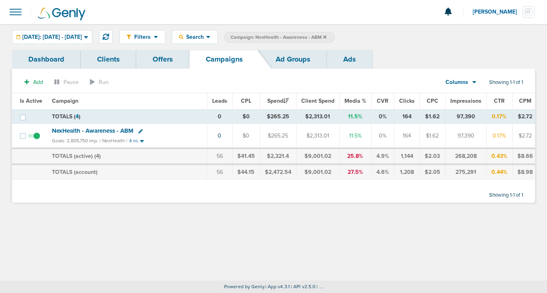
click at [327, 36] on icon at bounding box center [325, 36] width 3 height 3
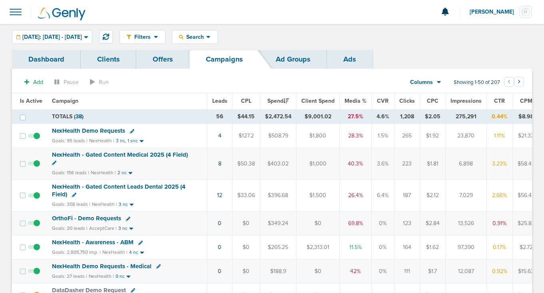
click at [125, 188] on span "NexHealth - Gated Content Leads Dental 2025 (4 Field)" at bounding box center [119, 190] width 134 height 15
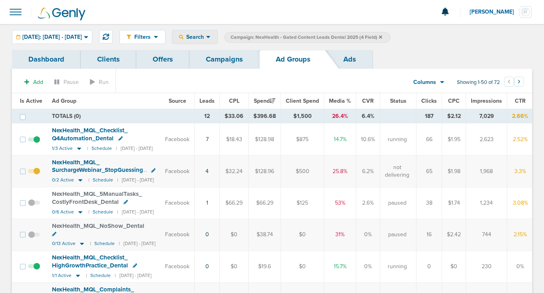
click at [206, 36] on span "Search" at bounding box center [195, 37] width 23 height 7
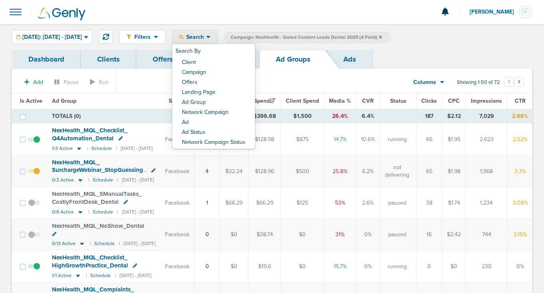
click at [206, 37] on span "Search" at bounding box center [195, 37] width 23 height 7
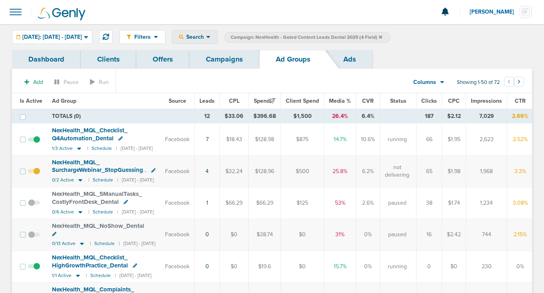
click at [206, 37] on span "Search" at bounding box center [195, 37] width 23 height 7
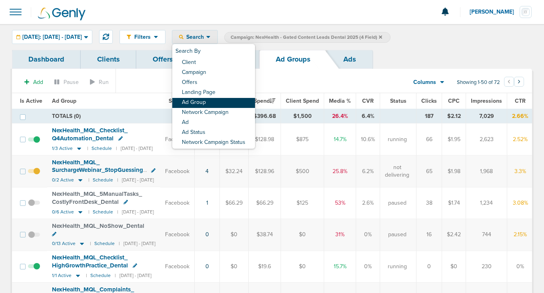
click at [226, 104] on link "Ad Group" at bounding box center [213, 103] width 83 height 10
select select "adGroupName"
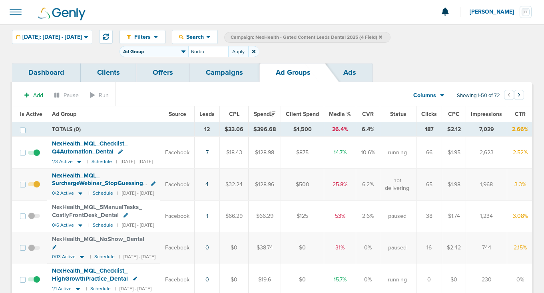
type input "Norbo"
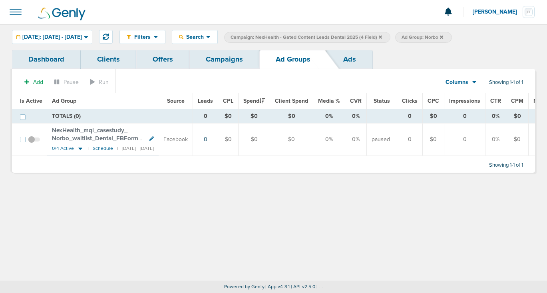
click at [89, 138] on span "NexHealth_ mql_ casestudy_ Norbo_ waitlist_ Dental_ FBForm" at bounding box center [95, 134] width 86 height 15
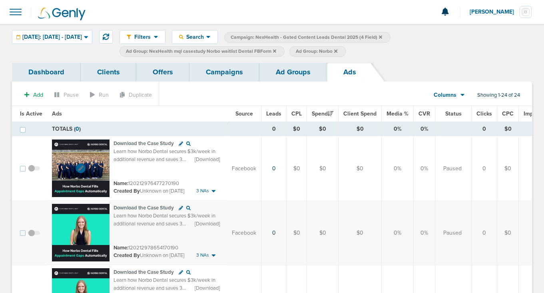
click at [88, 165] on img at bounding box center [81, 169] width 58 height 58
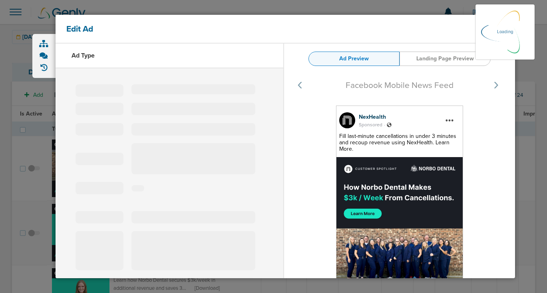
select select "learn_more"
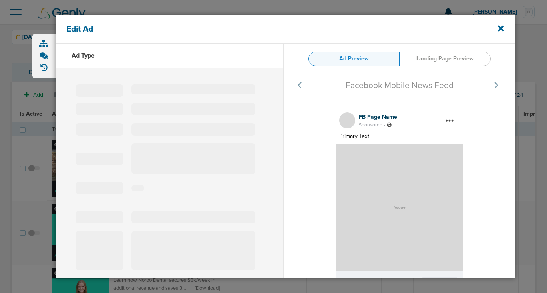
type input "120212976477270190"
type input "Download the Case Study"
type textarea "Learn how Norbo Dental secures $3k/week in additional revenue and saves 3 hours…"
select select "download"
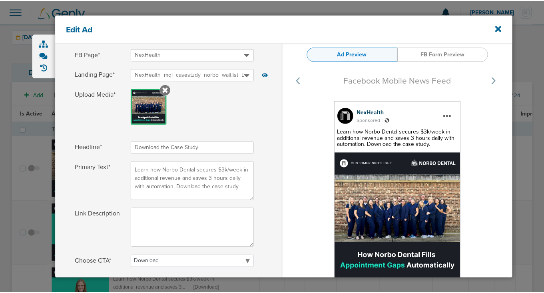
scroll to position [130, 0]
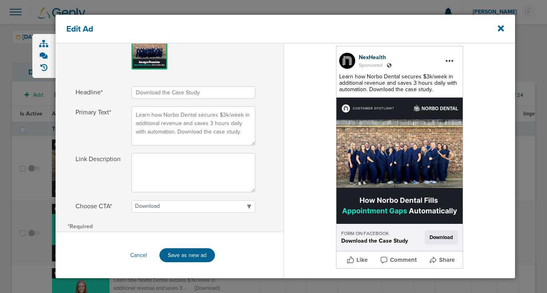
click at [502, 20] on div "Edit Ad" at bounding box center [286, 29] width 460 height 29
click at [502, 26] on icon at bounding box center [501, 28] width 6 height 6
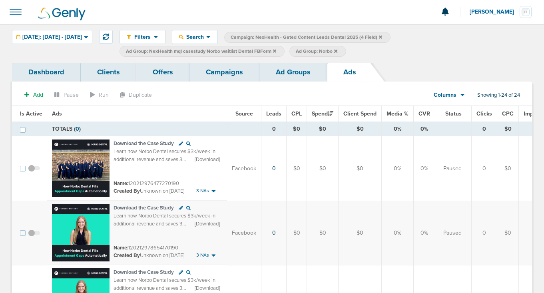
click at [211, 78] on link "Campaigns" at bounding box center [225, 72] width 70 height 19
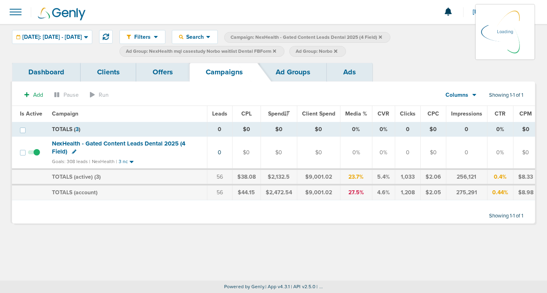
click at [276, 50] on icon at bounding box center [274, 51] width 3 height 5
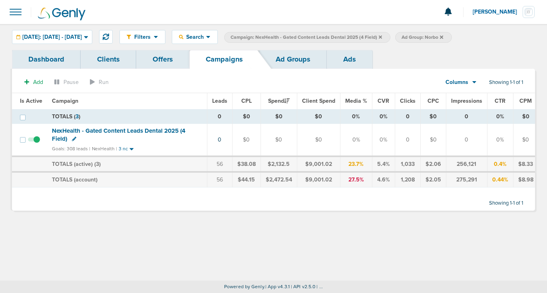
click at [382, 36] on icon at bounding box center [380, 37] width 3 height 5
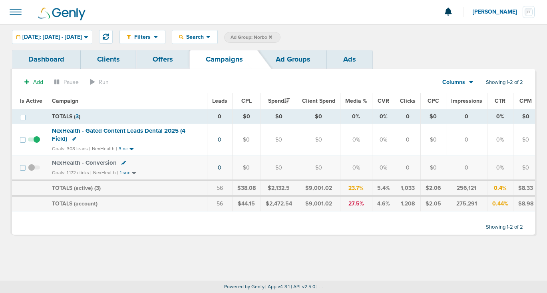
click at [281, 36] on label "Ad Group: Norbo" at bounding box center [252, 37] width 56 height 11
click at [272, 37] on icon at bounding box center [270, 37] width 3 height 5
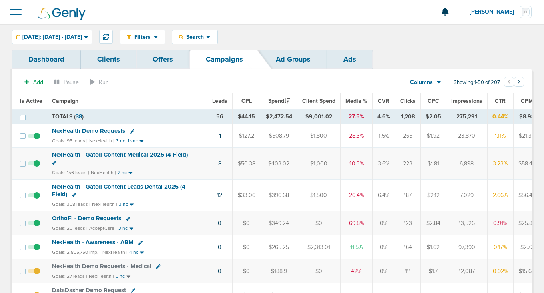
click at [82, 218] on span "OrthoFi - Demo Requests" at bounding box center [86, 218] width 69 height 7
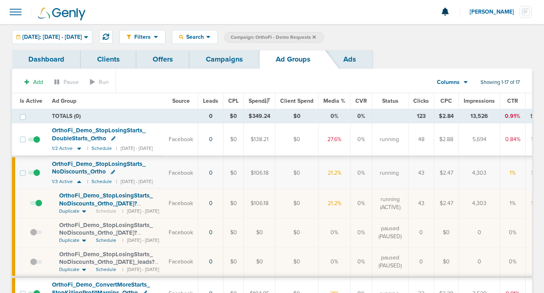
click at [37, 207] on span at bounding box center [36, 207] width 12 height 0
click at [30, 205] on input "checkbox" at bounding box center [30, 205] width 0 height 0
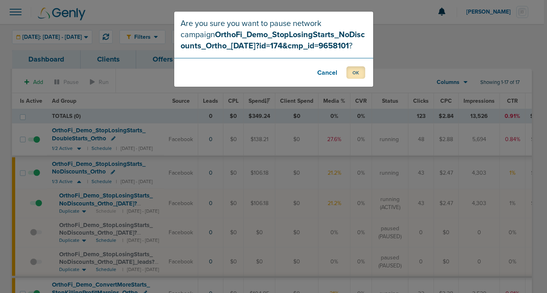
click at [350, 72] on button "OK" at bounding box center [356, 72] width 19 height 12
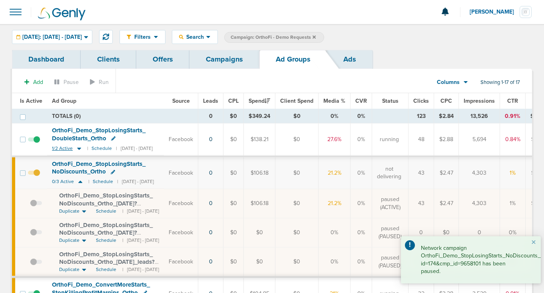
click at [78, 148] on icon at bounding box center [79, 149] width 4 height 2
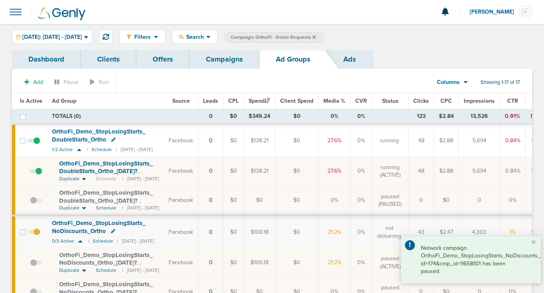
click at [34, 175] on span at bounding box center [36, 175] width 12 height 0
click at [30, 173] on input "checkbox" at bounding box center [30, 173] width 0 height 0
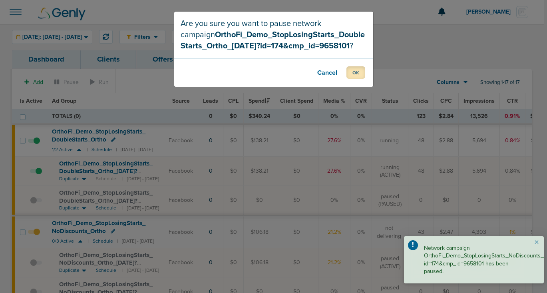
click at [349, 72] on button "OK" at bounding box center [356, 72] width 19 height 12
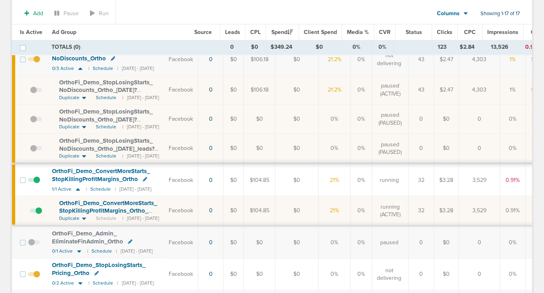
click at [37, 215] on span at bounding box center [36, 215] width 12 height 0
click at [30, 212] on input "checkbox" at bounding box center [30, 212] width 0 height 0
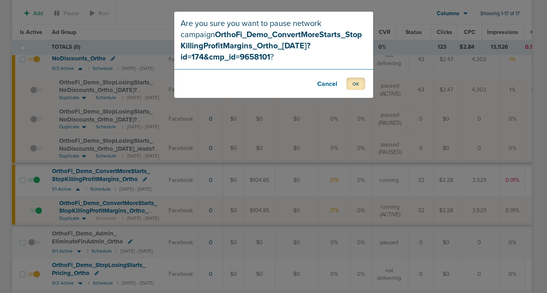
click at [355, 85] on button "OK" at bounding box center [356, 84] width 19 height 12
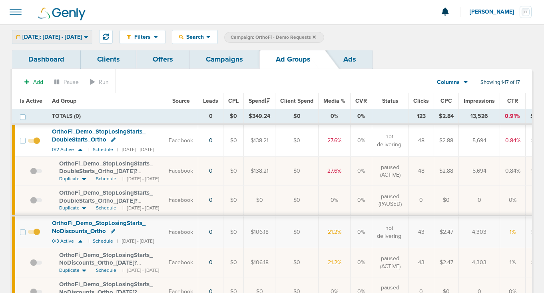
click at [72, 40] on span "[DATE]: [DATE] - [DATE]" at bounding box center [52, 37] width 60 height 6
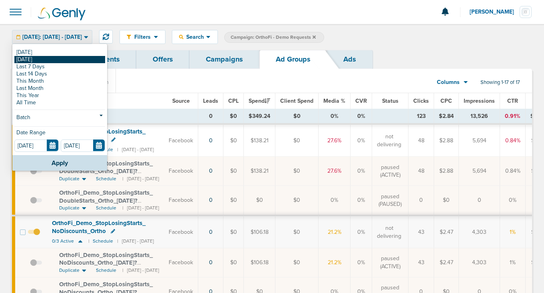
click at [54, 60] on link "[DATE]" at bounding box center [59, 59] width 91 height 7
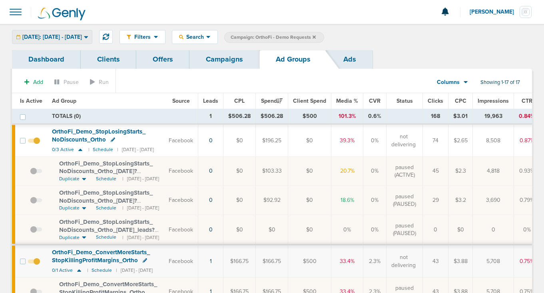
click at [78, 34] on span "[DATE]: [DATE] - [DATE]" at bounding box center [52, 37] width 60 height 6
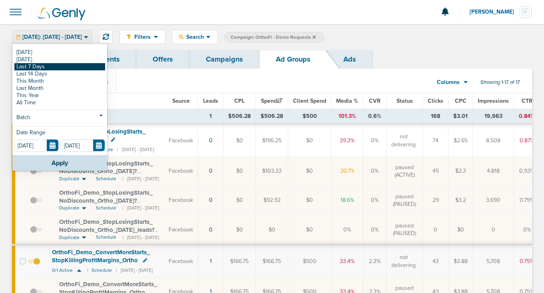
click at [60, 65] on link "Last 7 Days" at bounding box center [59, 66] width 91 height 7
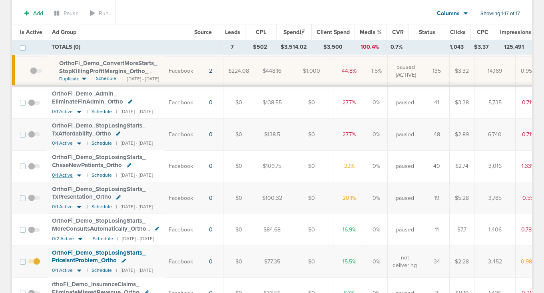
click at [80, 174] on icon at bounding box center [79, 175] width 4 height 2
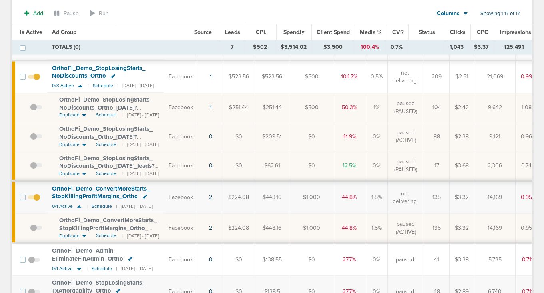
scroll to position [304, 0]
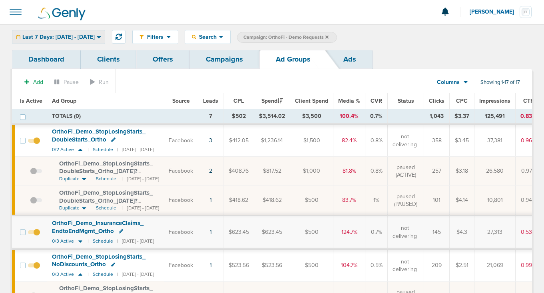
click at [60, 36] on span "Last 7 Days: [DATE] - [DATE]" at bounding box center [58, 37] width 72 height 6
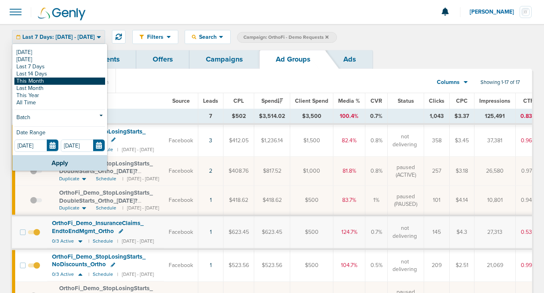
click at [47, 82] on link "This Month" at bounding box center [59, 81] width 91 height 7
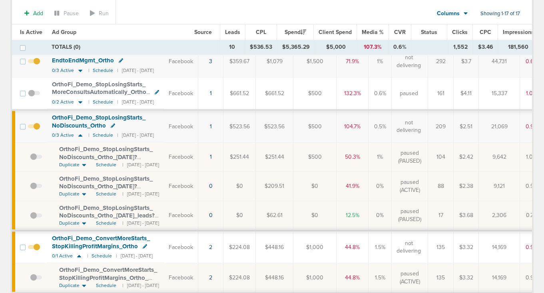
scroll to position [172, 0]
click at [80, 135] on icon at bounding box center [80, 136] width 4 height 2
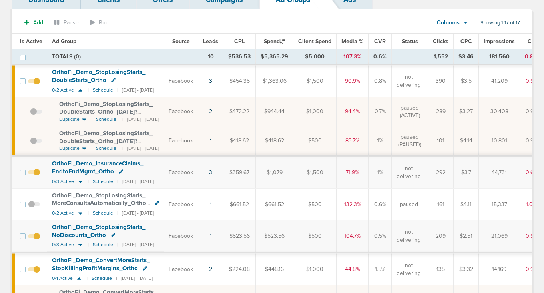
scroll to position [38, 0]
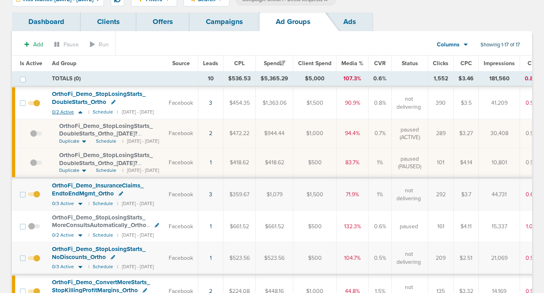
click at [78, 110] on icon at bounding box center [80, 112] width 8 height 7
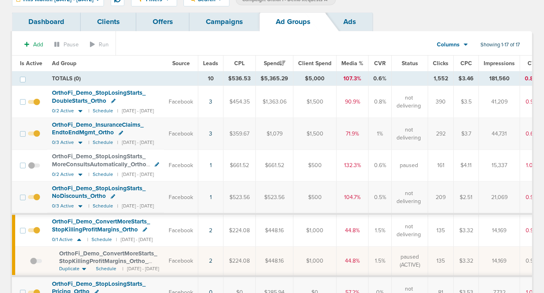
scroll to position [0, 0]
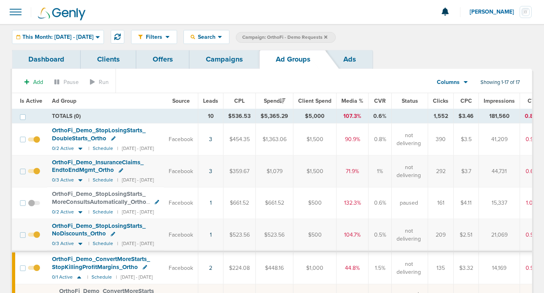
click at [222, 55] on link "Campaigns" at bounding box center [225, 59] width 70 height 19
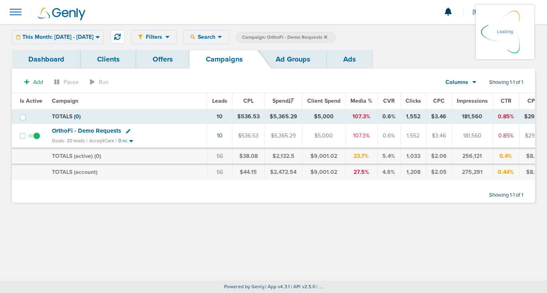
click at [95, 42] on div "This Month: 09.01.2025 - 09.30.2025 Today Yesterday Last 7 Days Last 14 Days Th…" at bounding box center [58, 37] width 92 height 14
click at [95, 32] on div "This Month: 09.01.2025 - 09.30.2025 Today Yesterday Last 7 Days Last 14 Days Th…" at bounding box center [58, 37] width 92 height 14
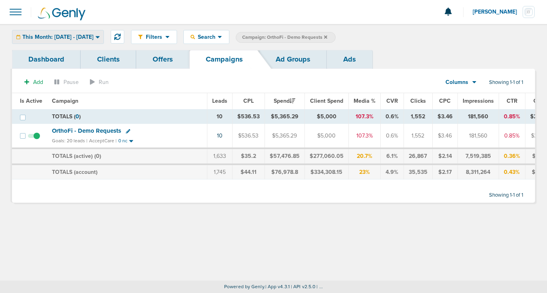
click at [92, 40] on span "This Month: 09.01.2025 - 09.30.2025" at bounding box center [57, 37] width 71 height 6
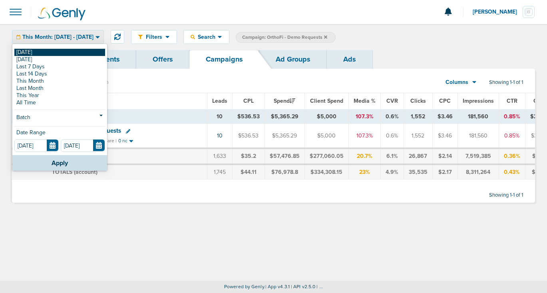
click at [84, 54] on link "[DATE]" at bounding box center [59, 52] width 91 height 7
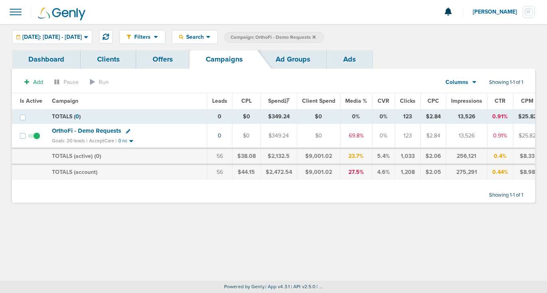
click at [316, 37] on icon at bounding box center [314, 36] width 3 height 3
